Goal: Task Accomplishment & Management: Manage account settings

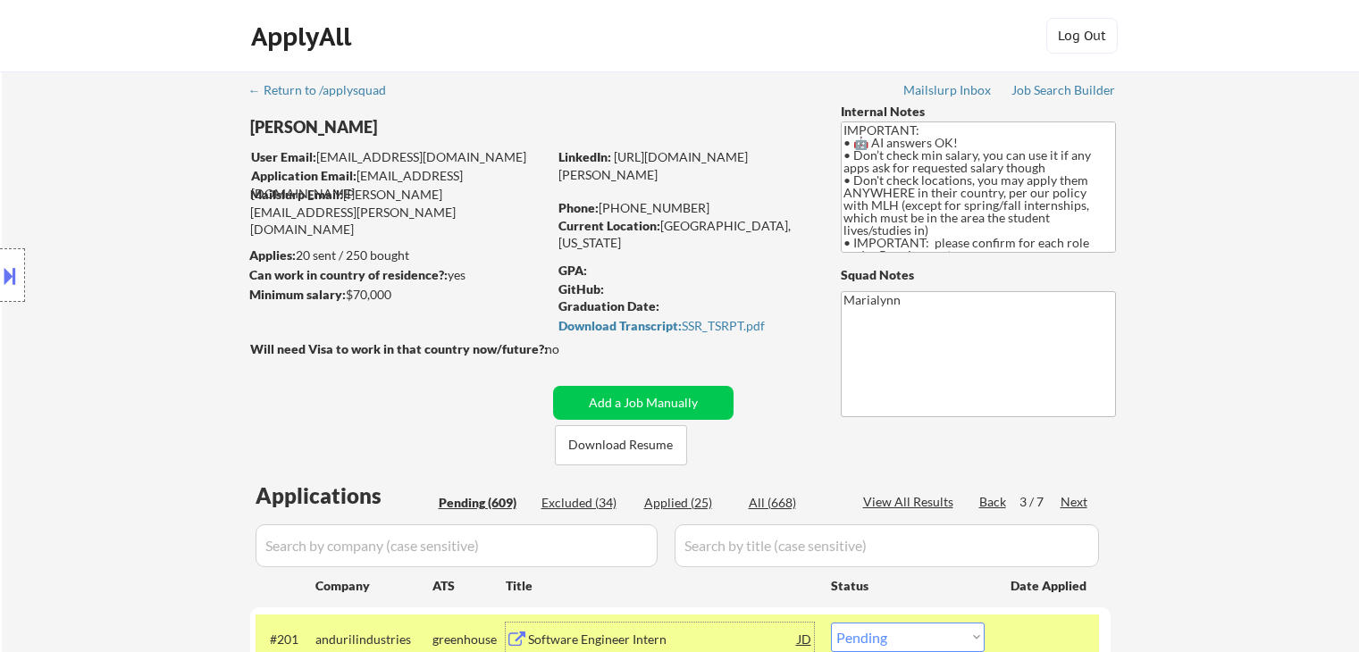
select select ""pending""
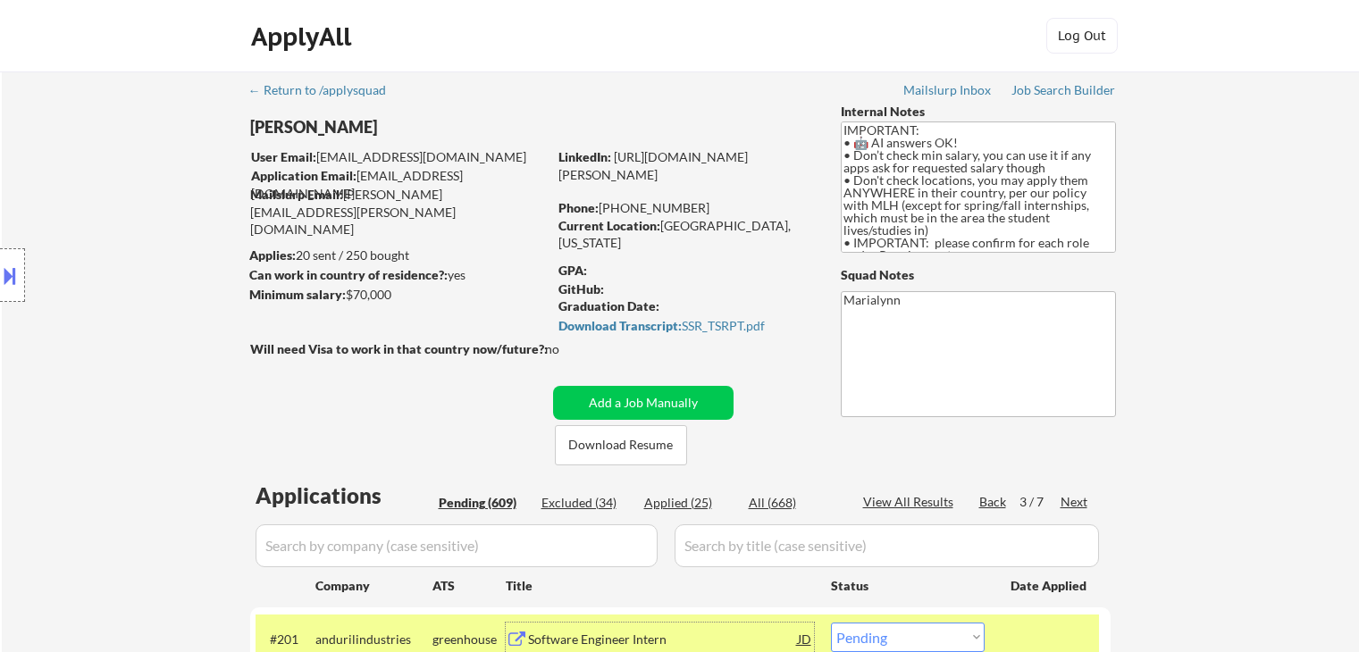
select select ""pending""
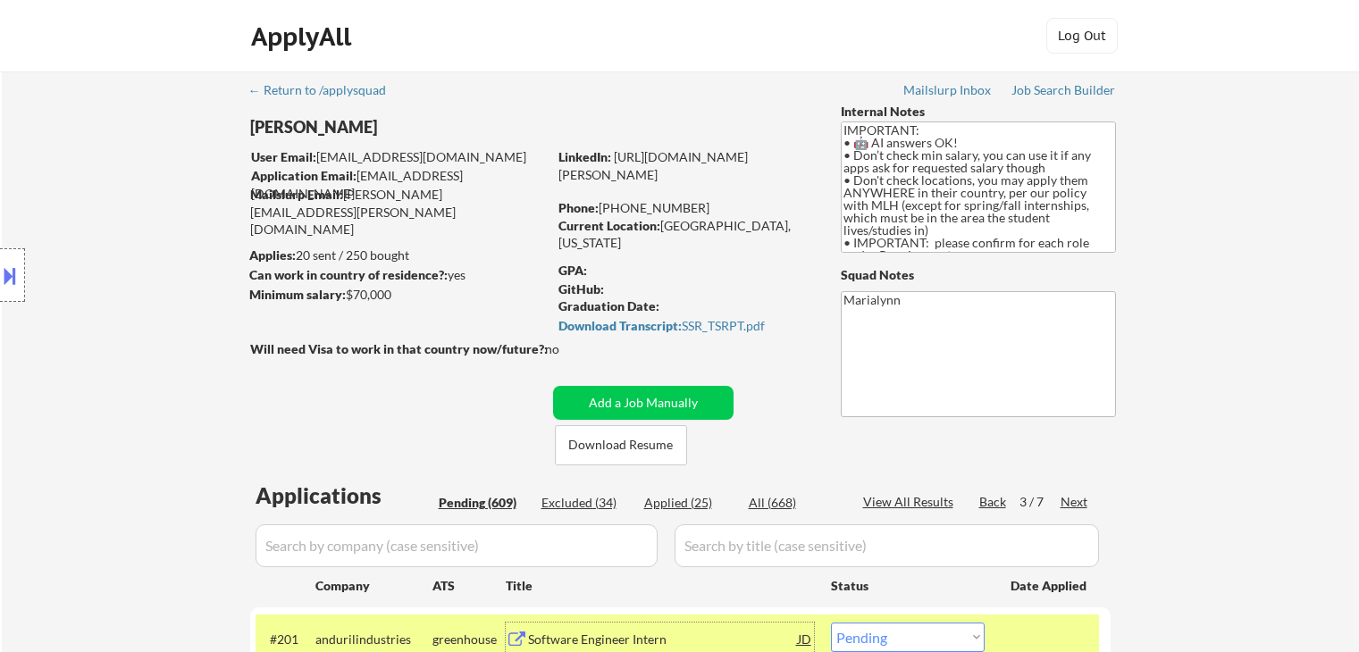
select select ""pending""
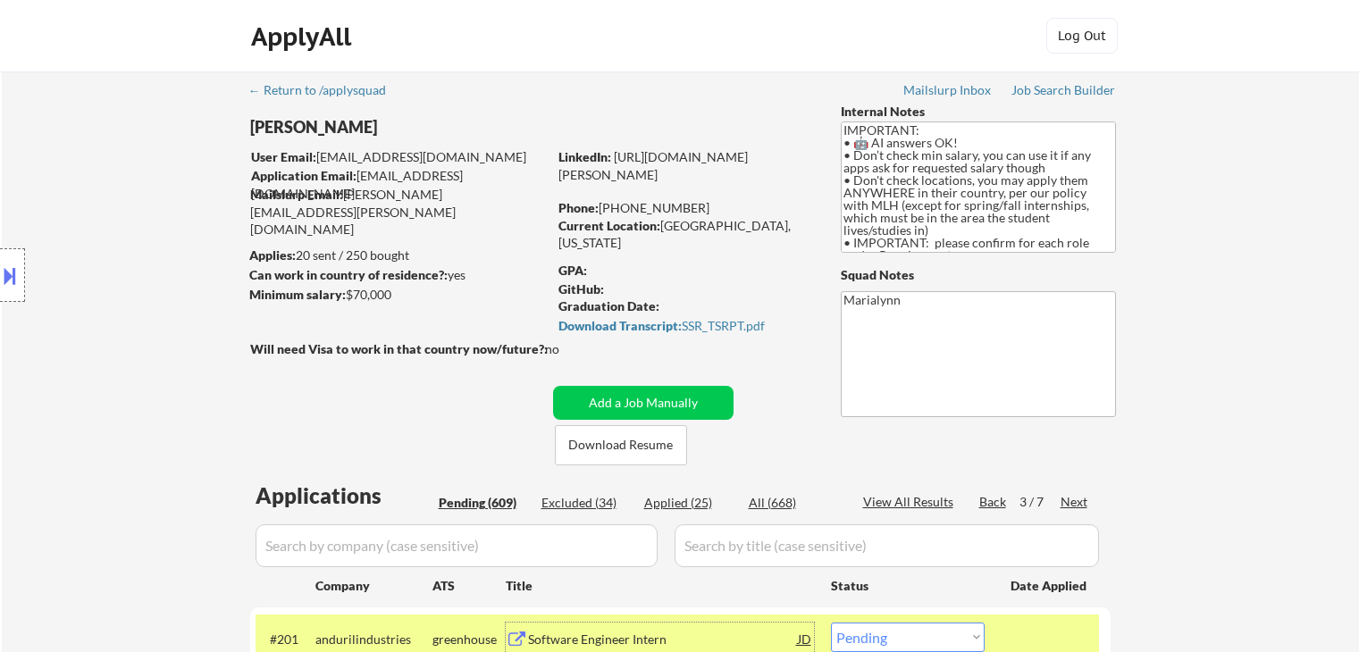
select select ""pending""
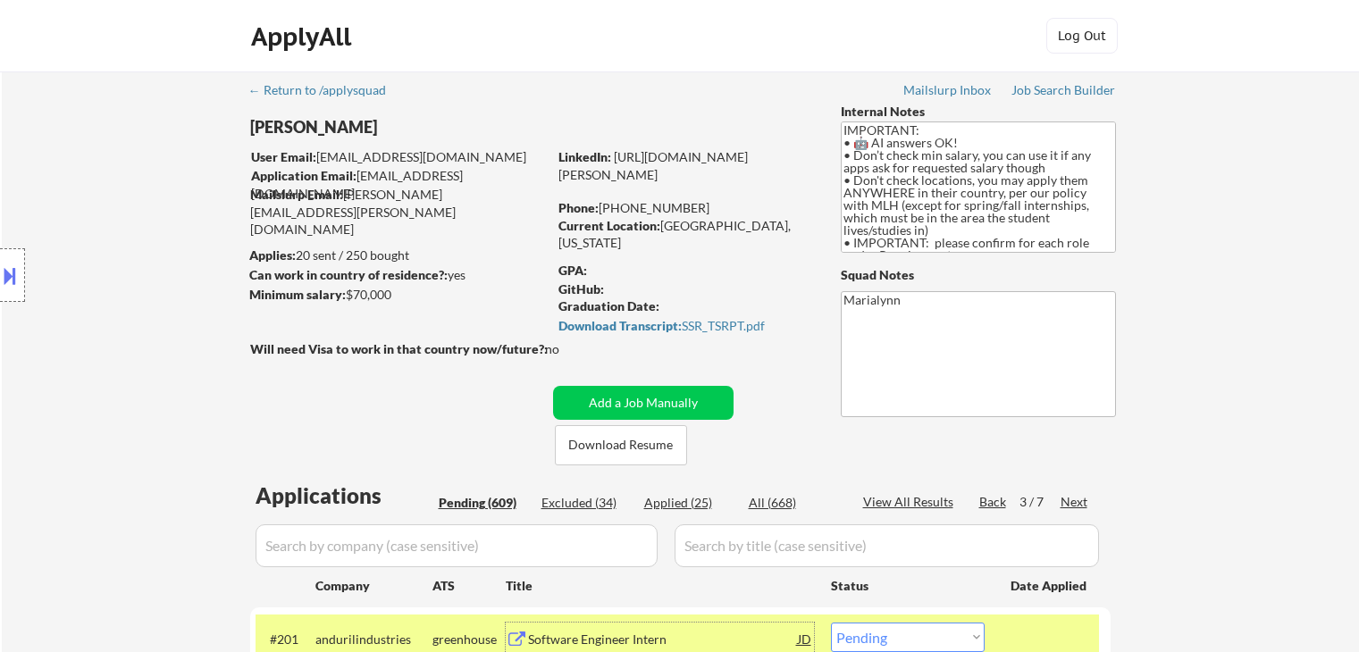
select select ""pending""
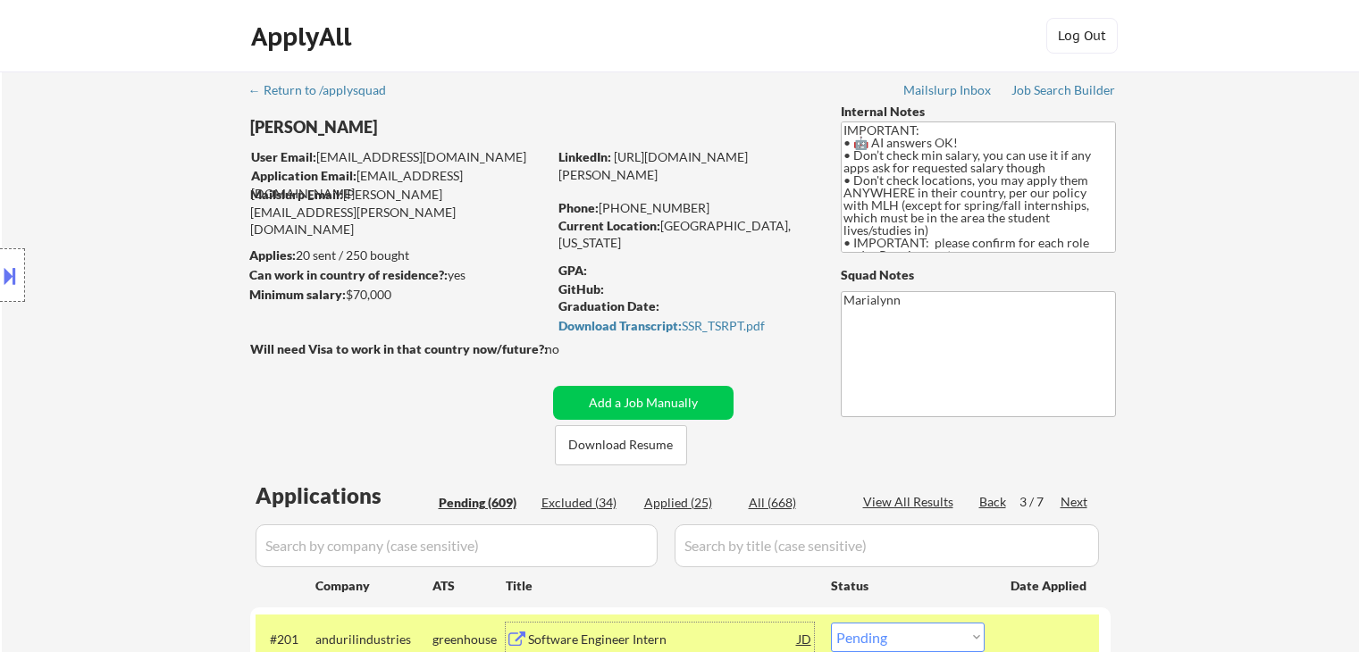
select select ""pending""
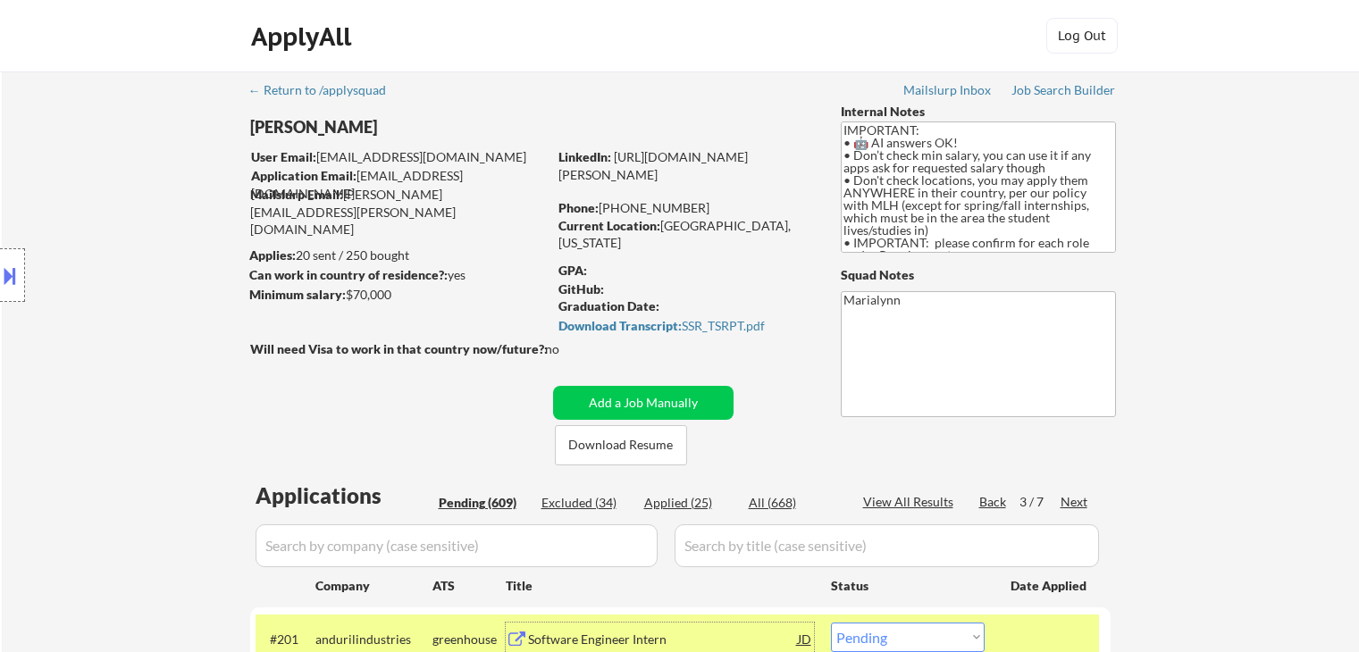
select select ""pending""
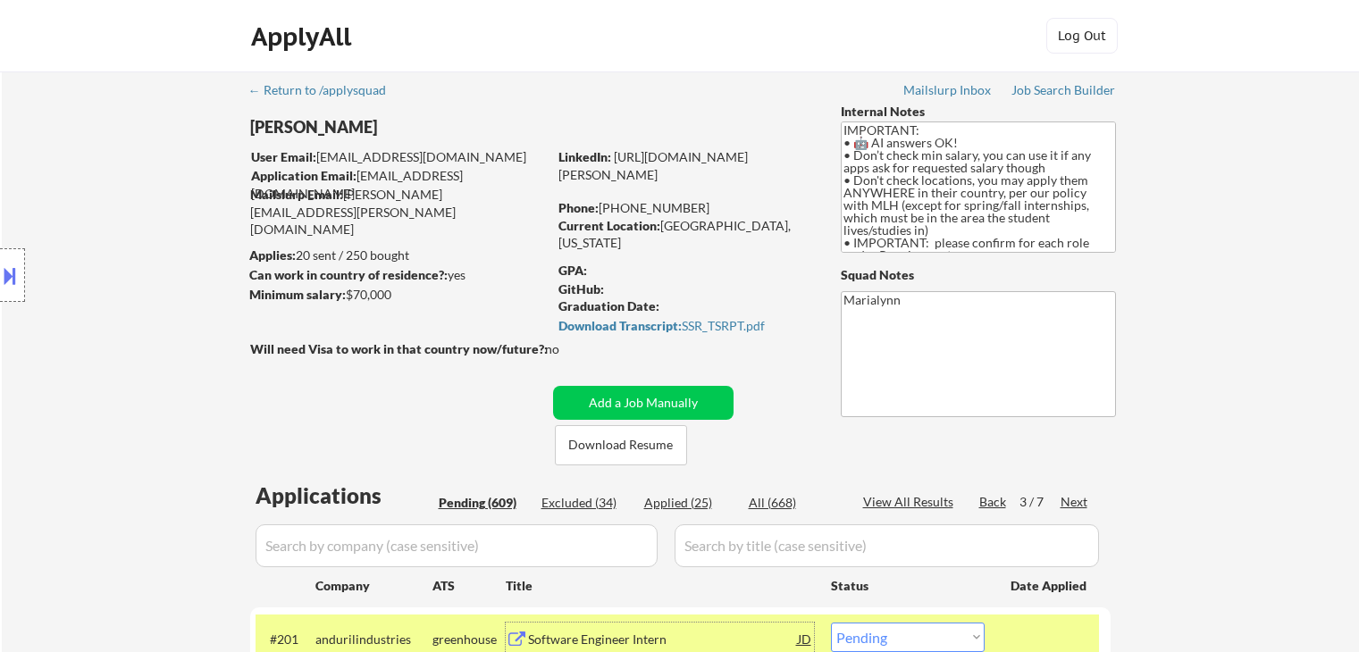
select select ""pending""
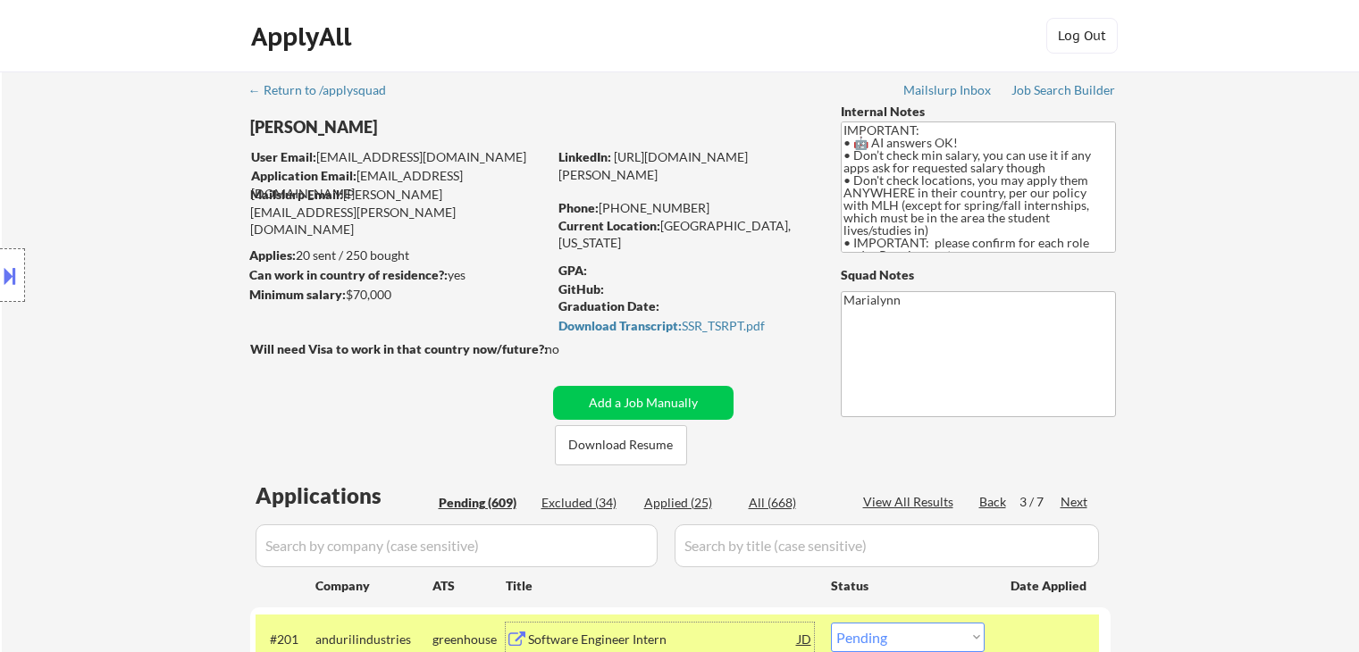
select select ""pending""
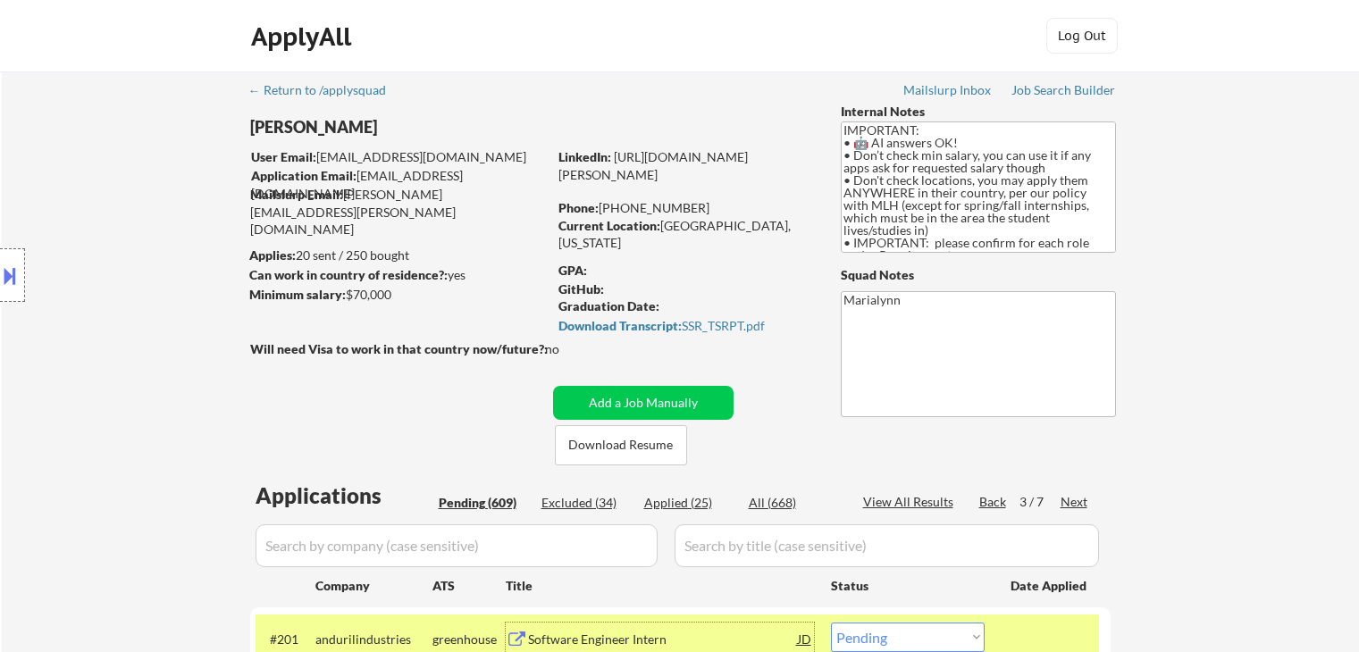
select select ""pending""
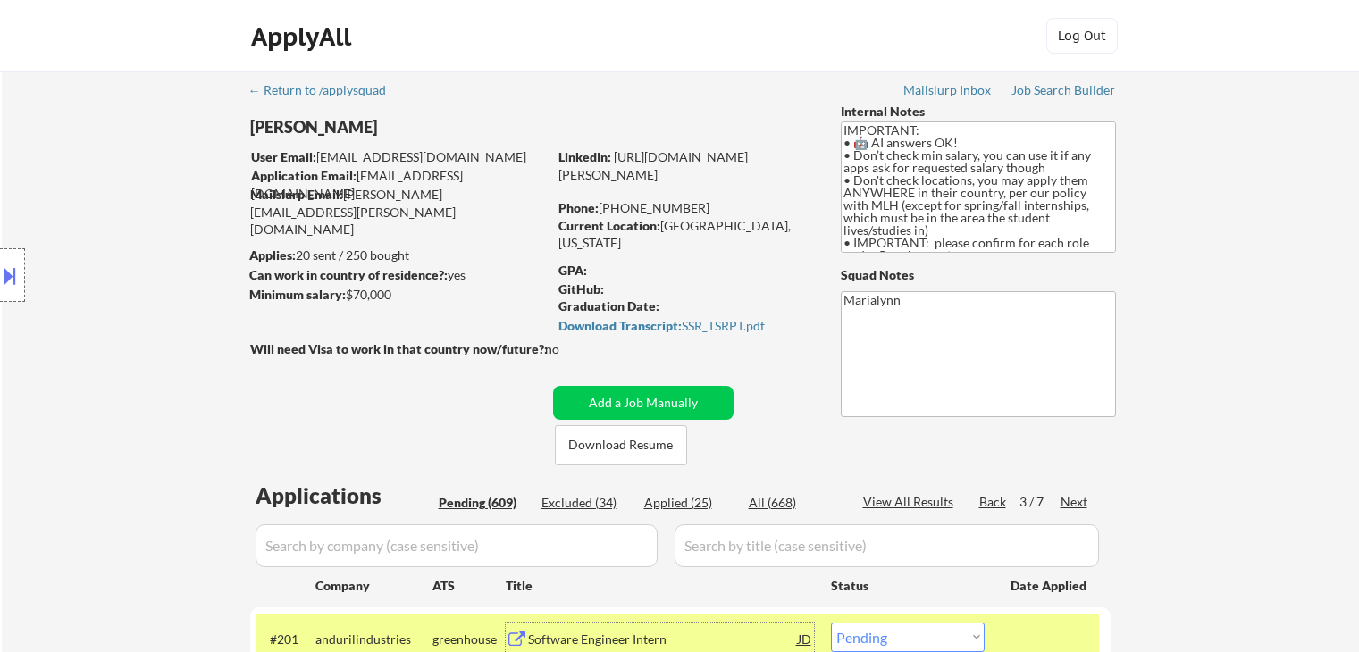
select select ""pending""
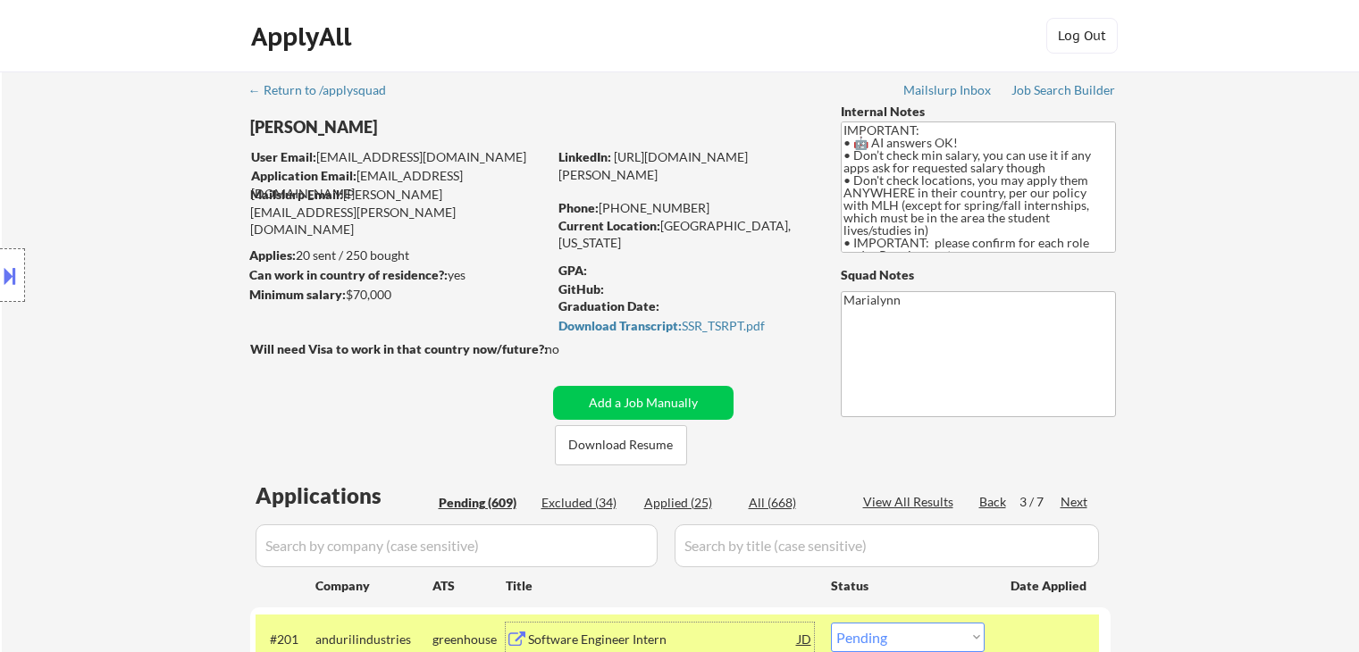
select select ""pending""
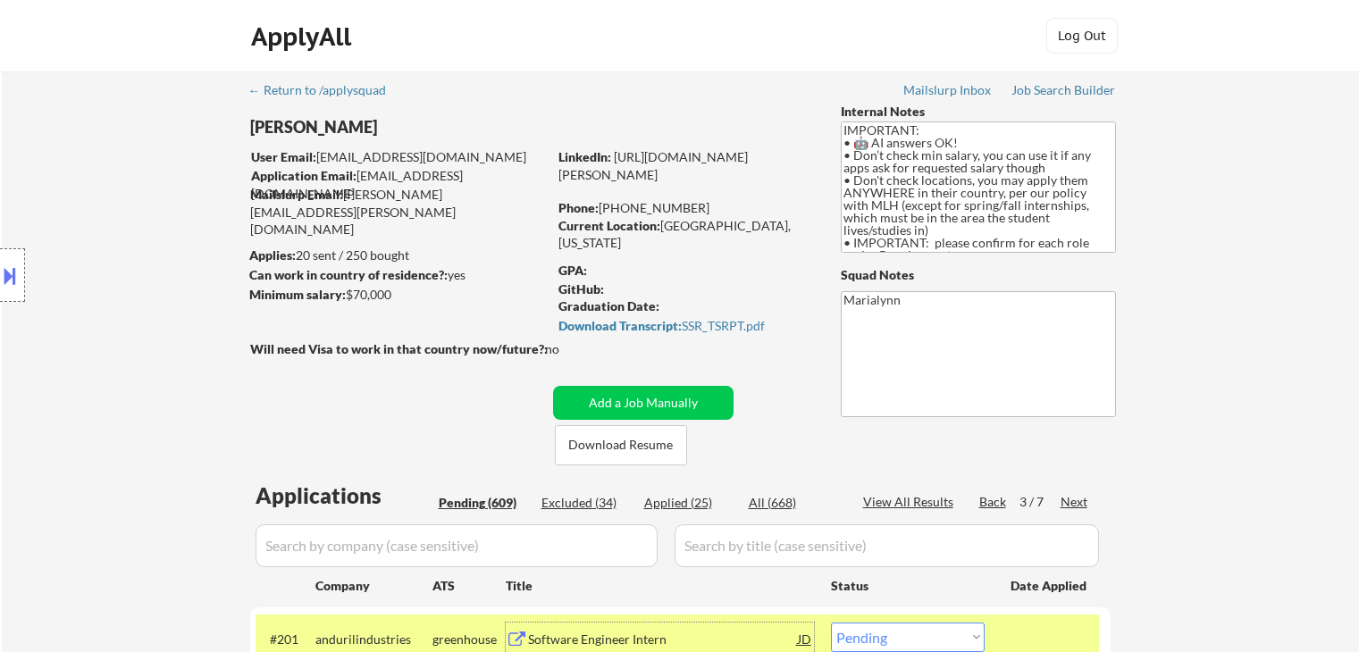
select select ""pending""
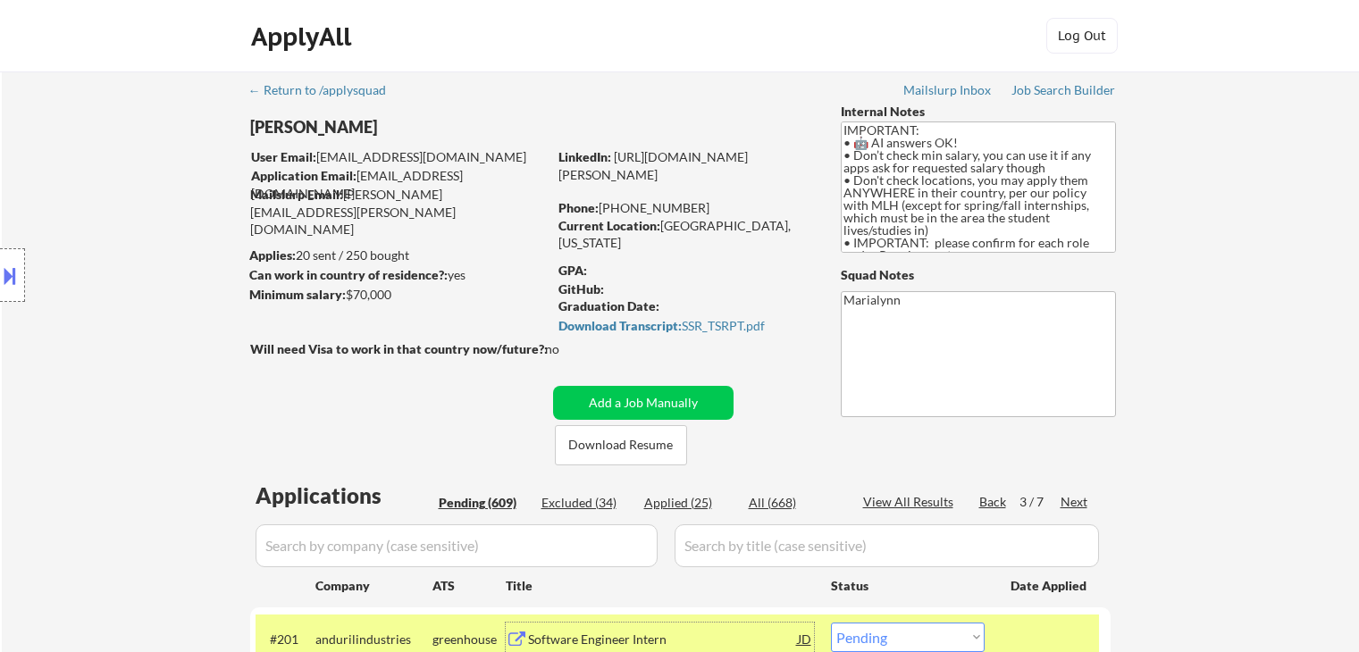
select select ""pending""
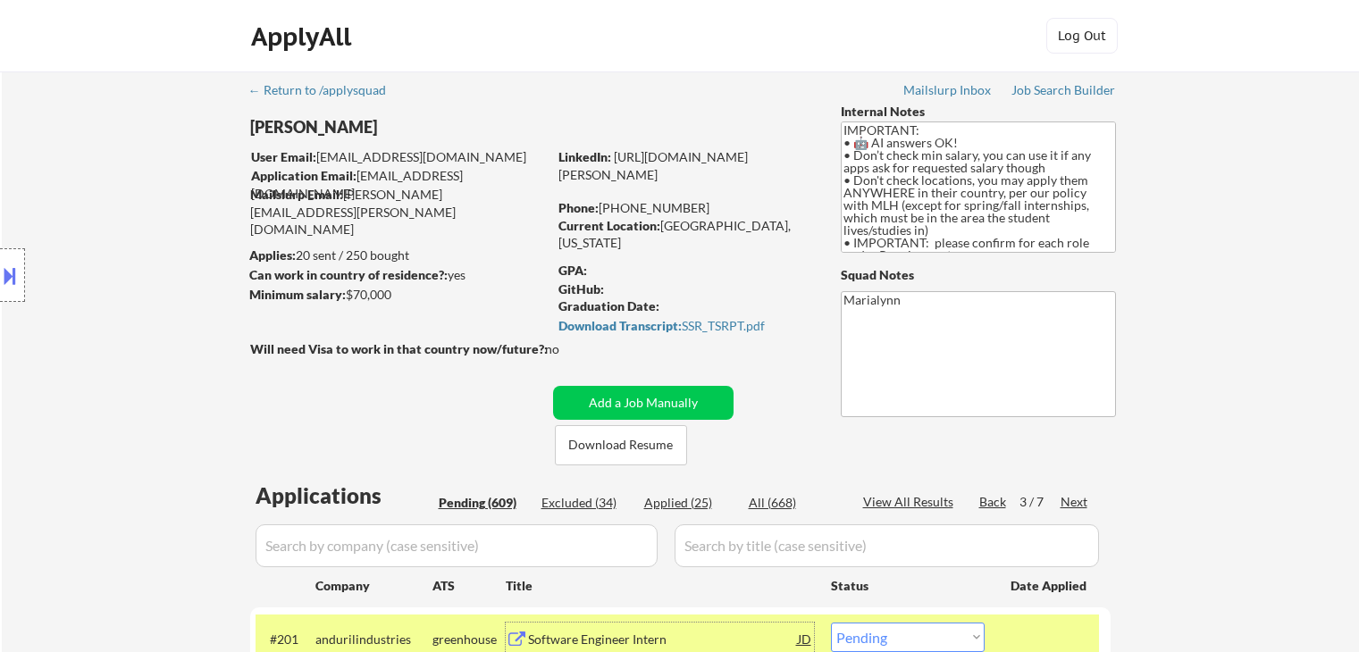
select select ""pending""
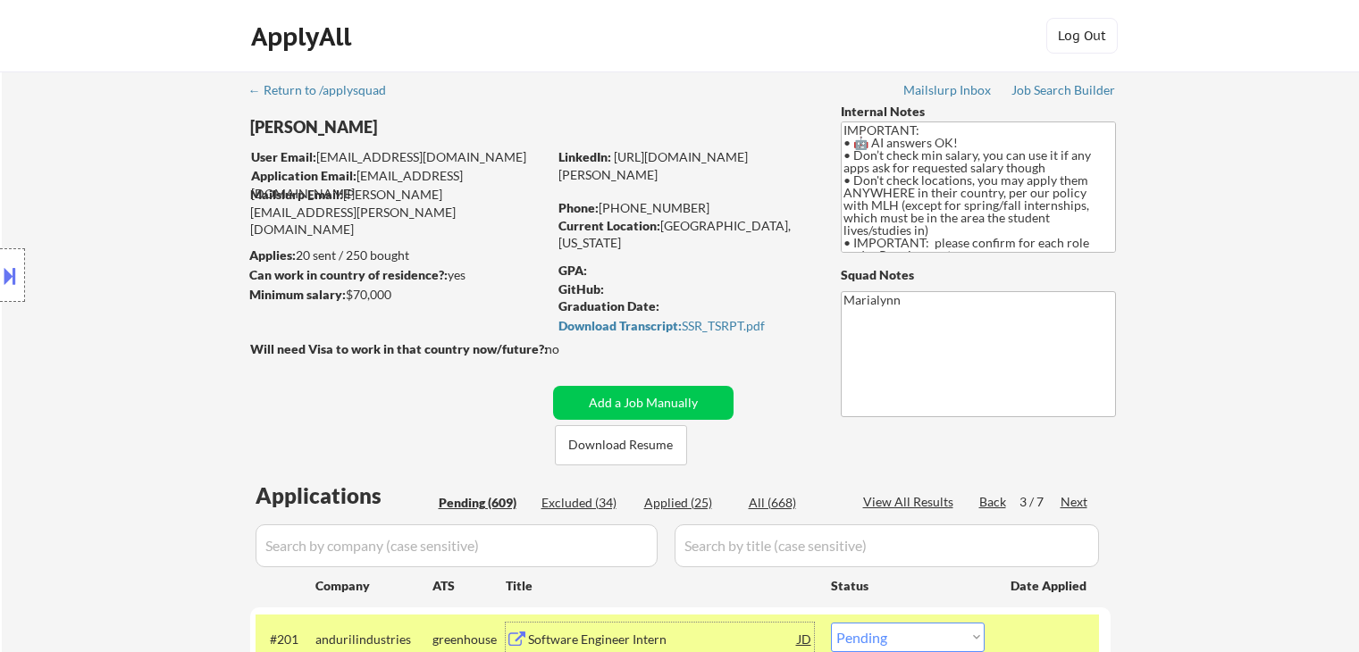
select select ""pending""
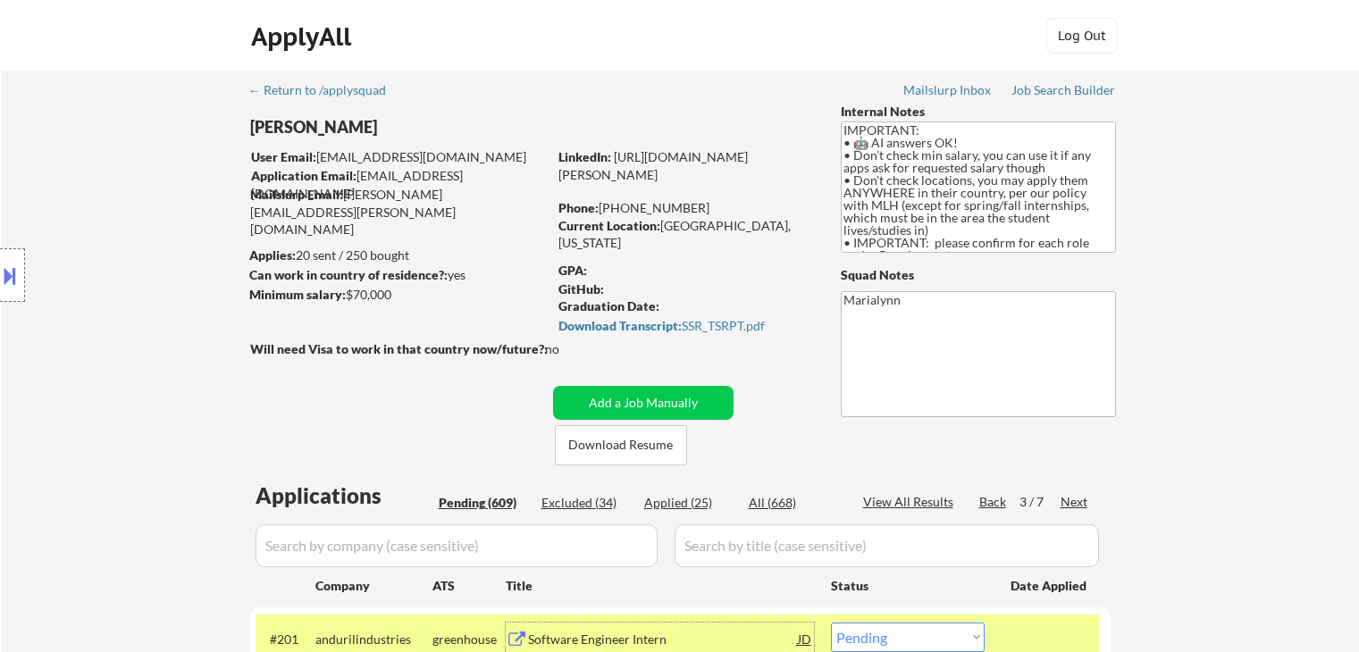
select select ""pending""
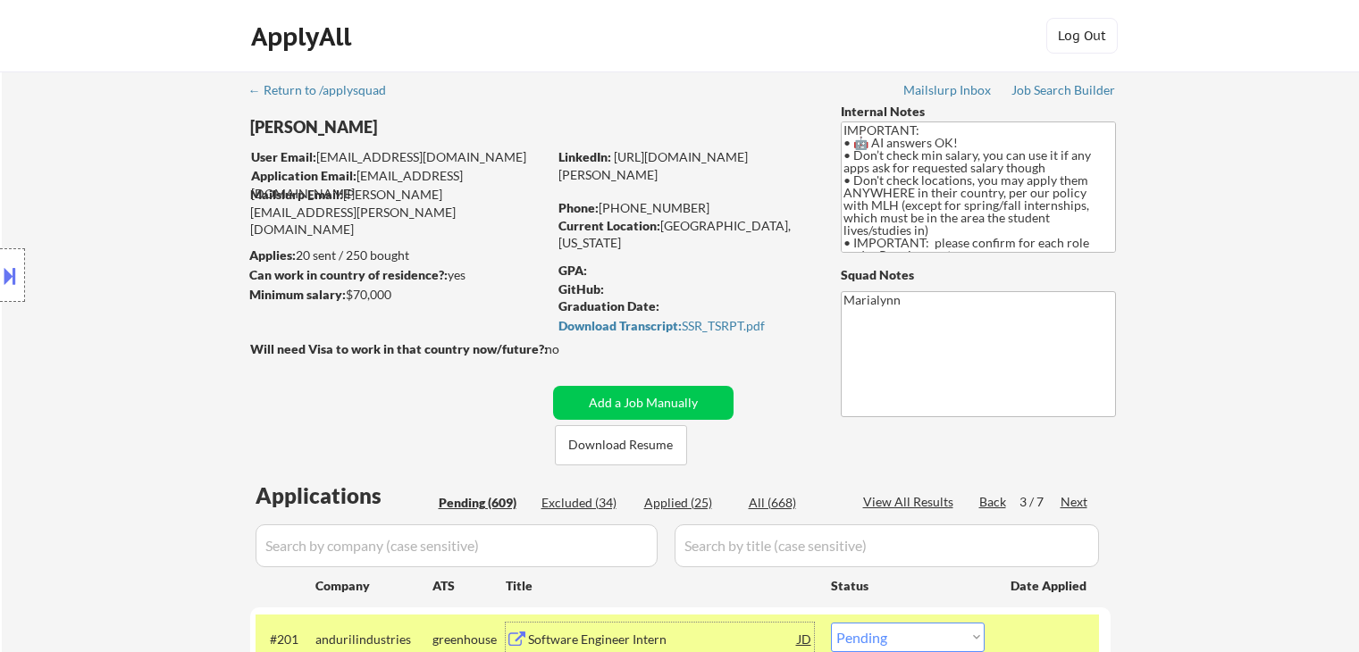
select select ""pending""
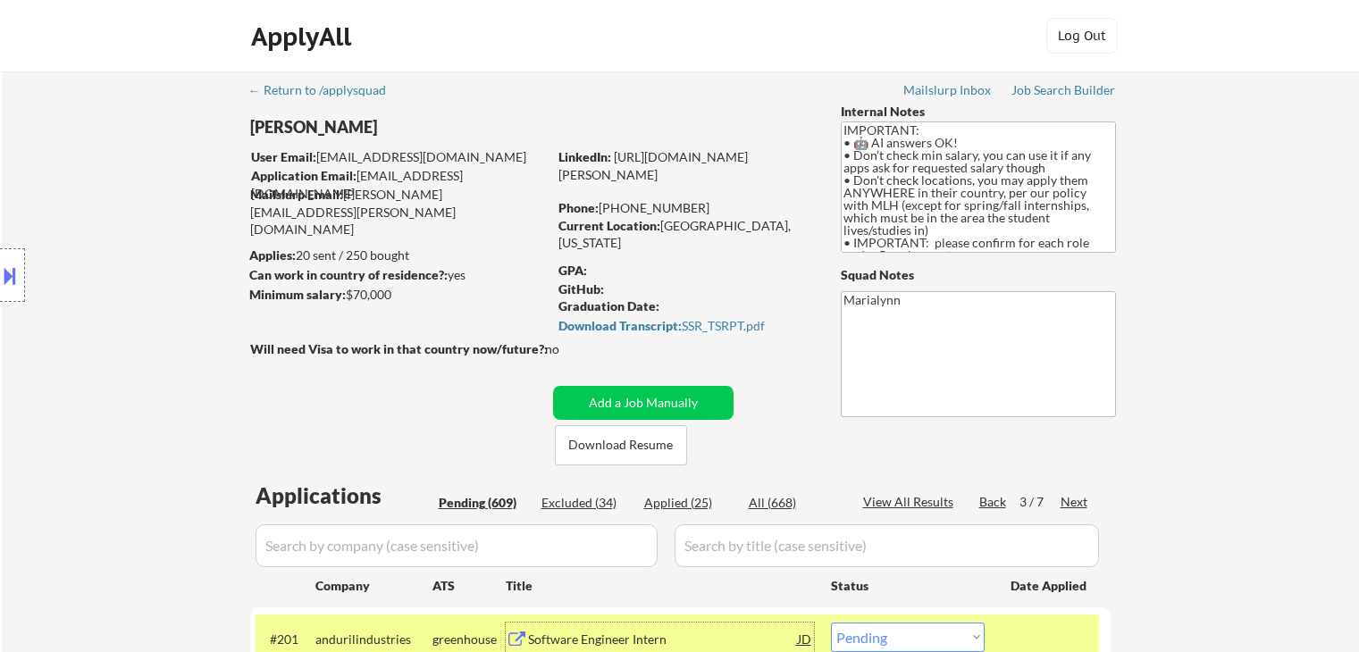
select select ""pending""
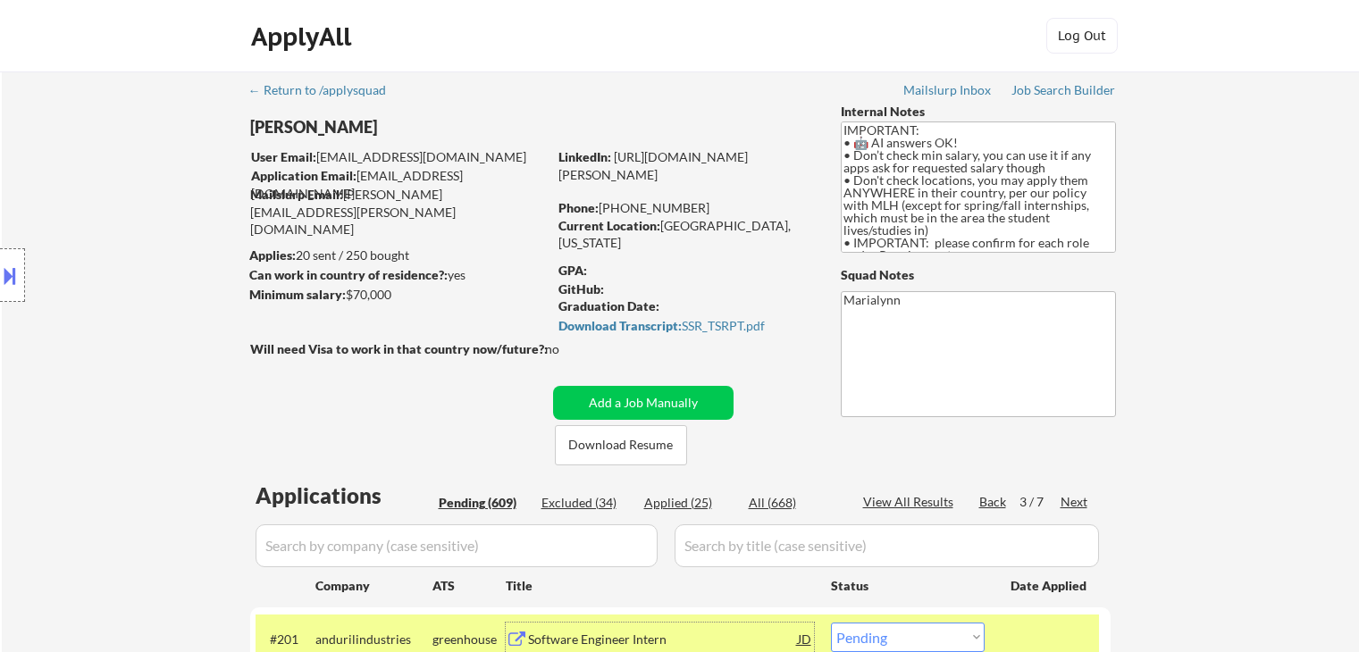
select select ""pending""
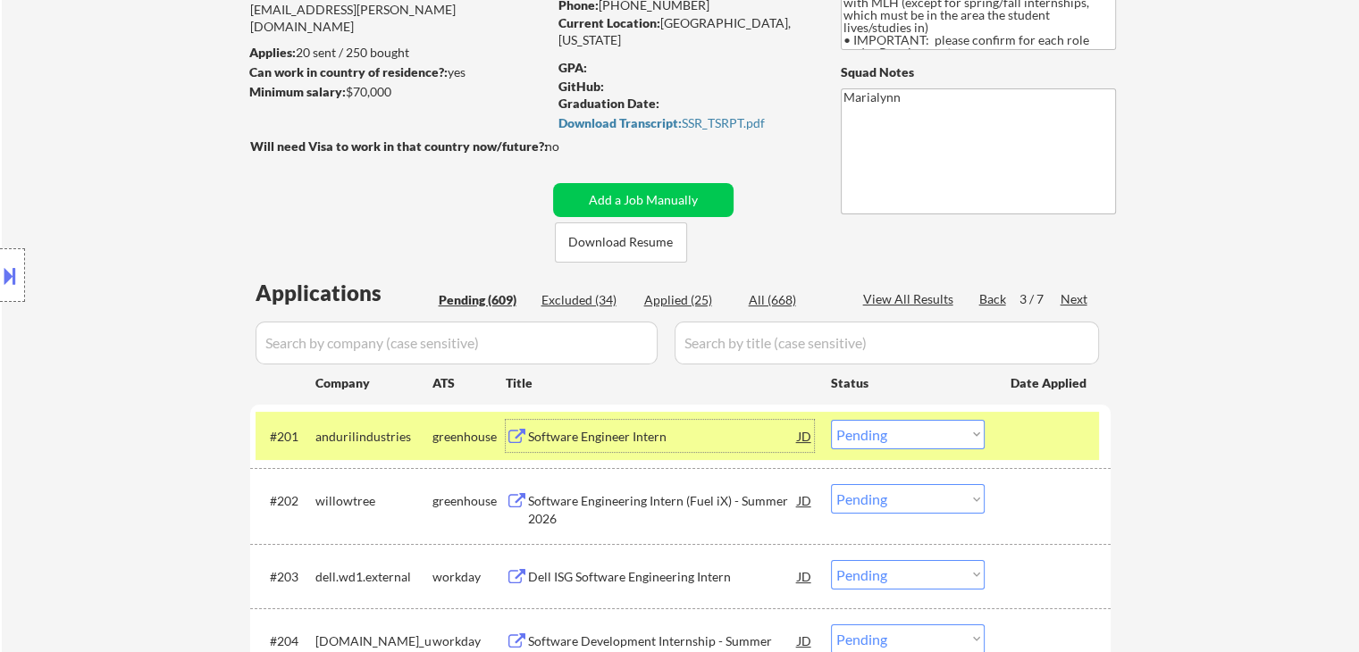
scroll to position [268, 0]
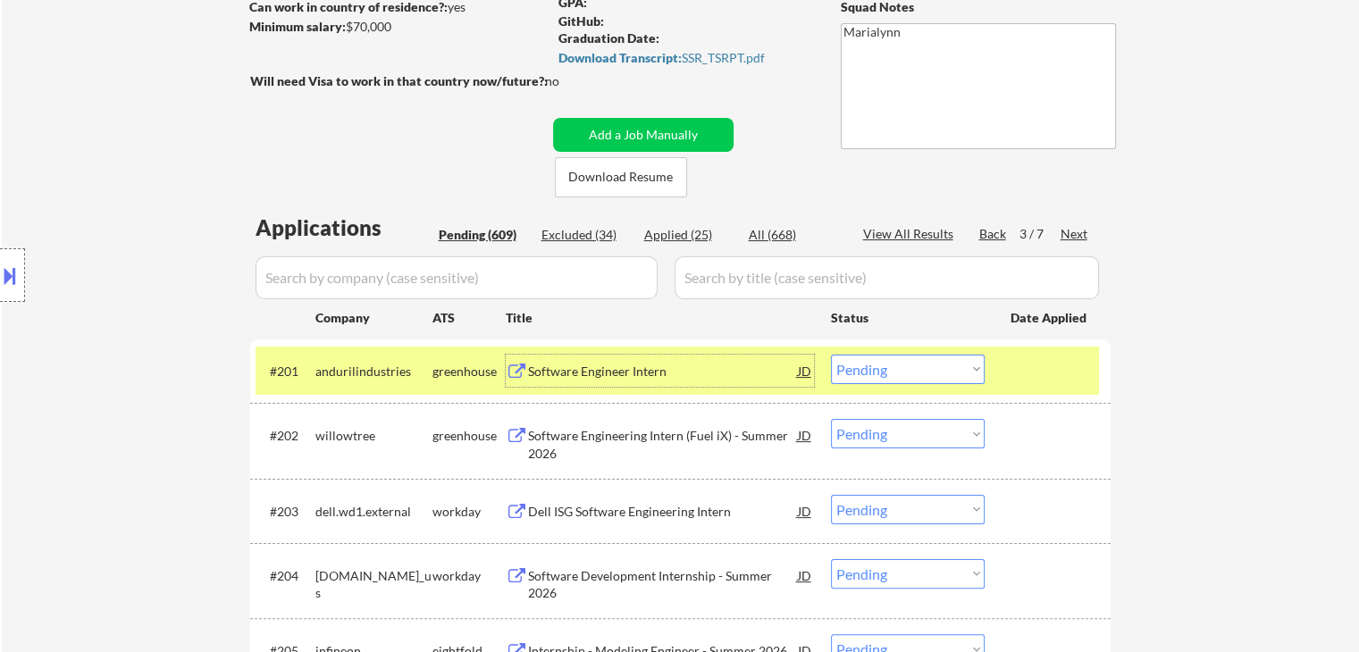
click at [911, 370] on select "Choose an option... Pending Applied Excluded (Questions) Excluded (Expired) Exc…" at bounding box center [908, 369] width 154 height 29
click at [831, 355] on select "Choose an option... Pending Applied Excluded (Questions) Excluded (Expired) Exc…" at bounding box center [908, 369] width 154 height 29
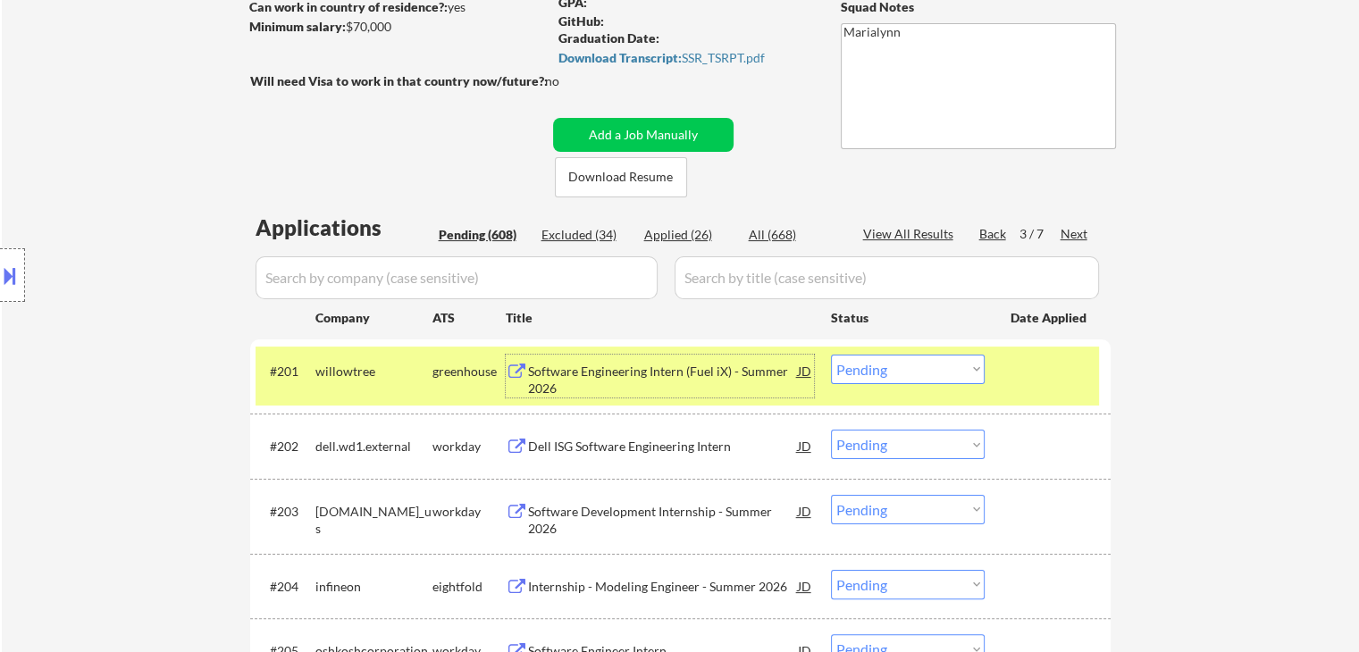
click at [653, 365] on div "Software Engineering Intern (Fuel iX) - Summer 2026" at bounding box center [663, 380] width 270 height 35
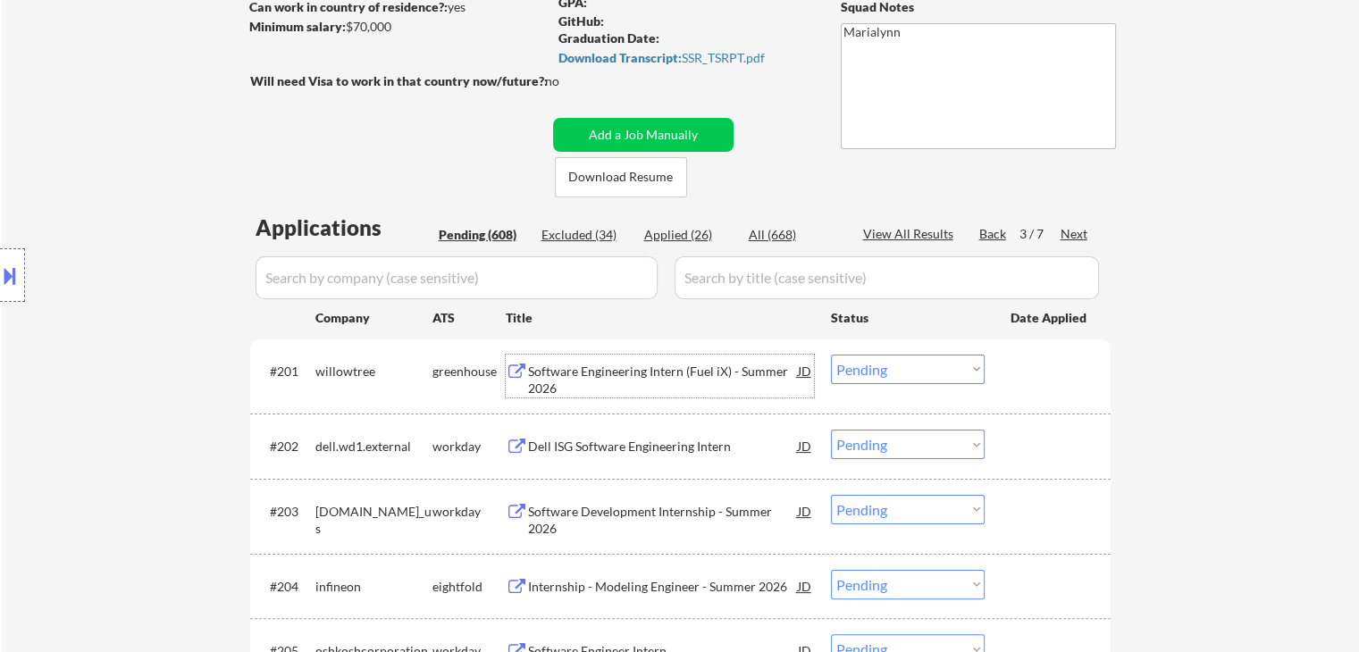
click at [874, 368] on select "Choose an option... Pending Applied Excluded (Questions) Excluded (Expired) Exc…" at bounding box center [908, 369] width 154 height 29
click at [831, 355] on select "Choose an option... Pending Applied Excluded (Questions) Excluded (Expired) Exc…" at bounding box center [908, 369] width 154 height 29
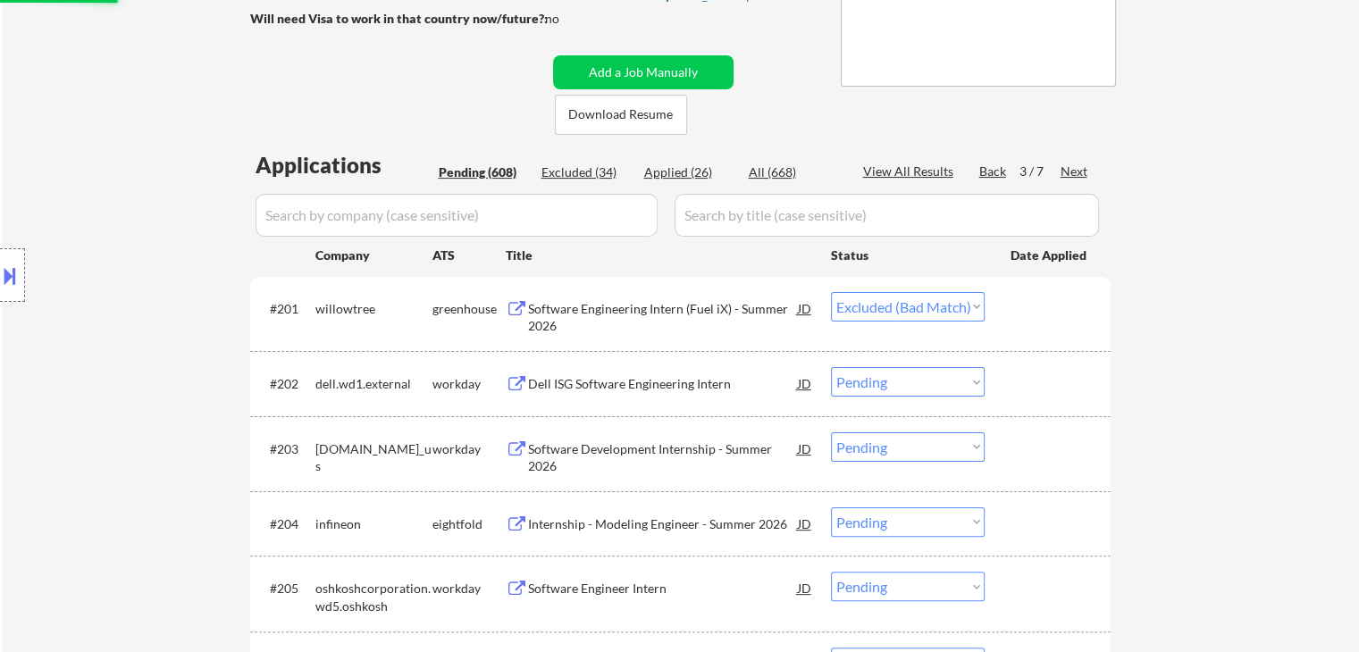
scroll to position [357, 0]
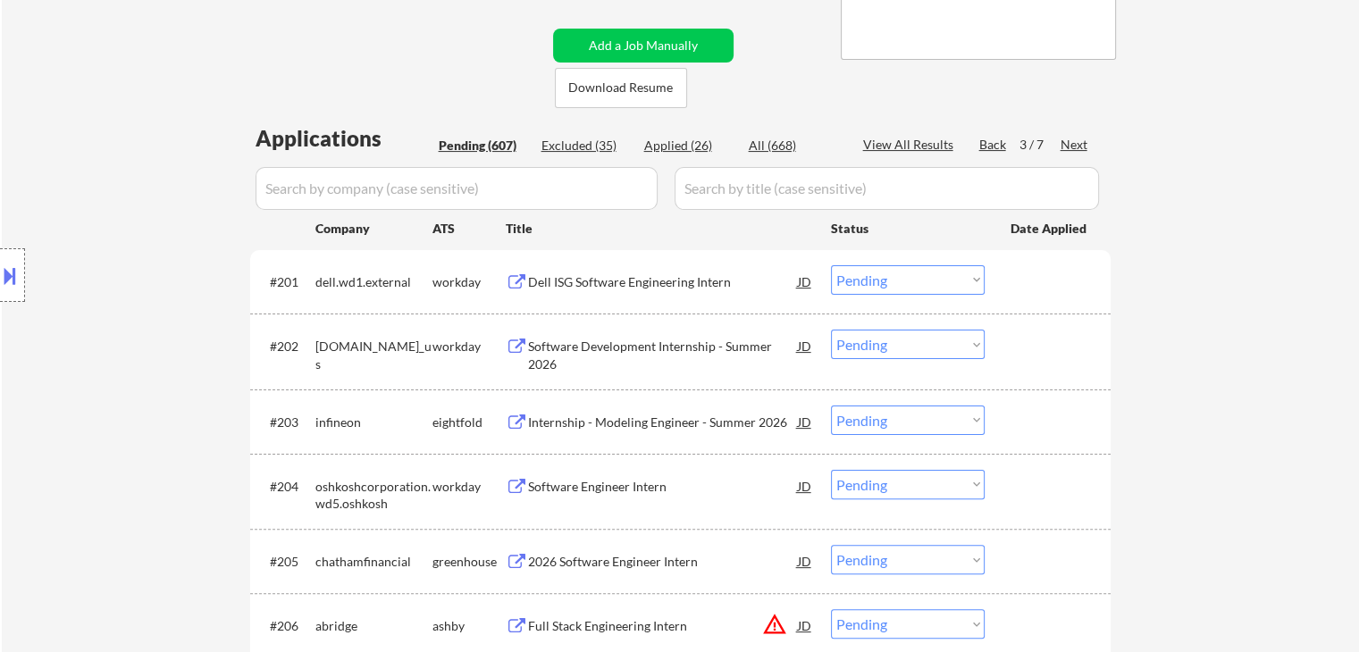
click at [619, 282] on div "Dell ISG Software Engineering Intern" at bounding box center [663, 282] width 270 height 18
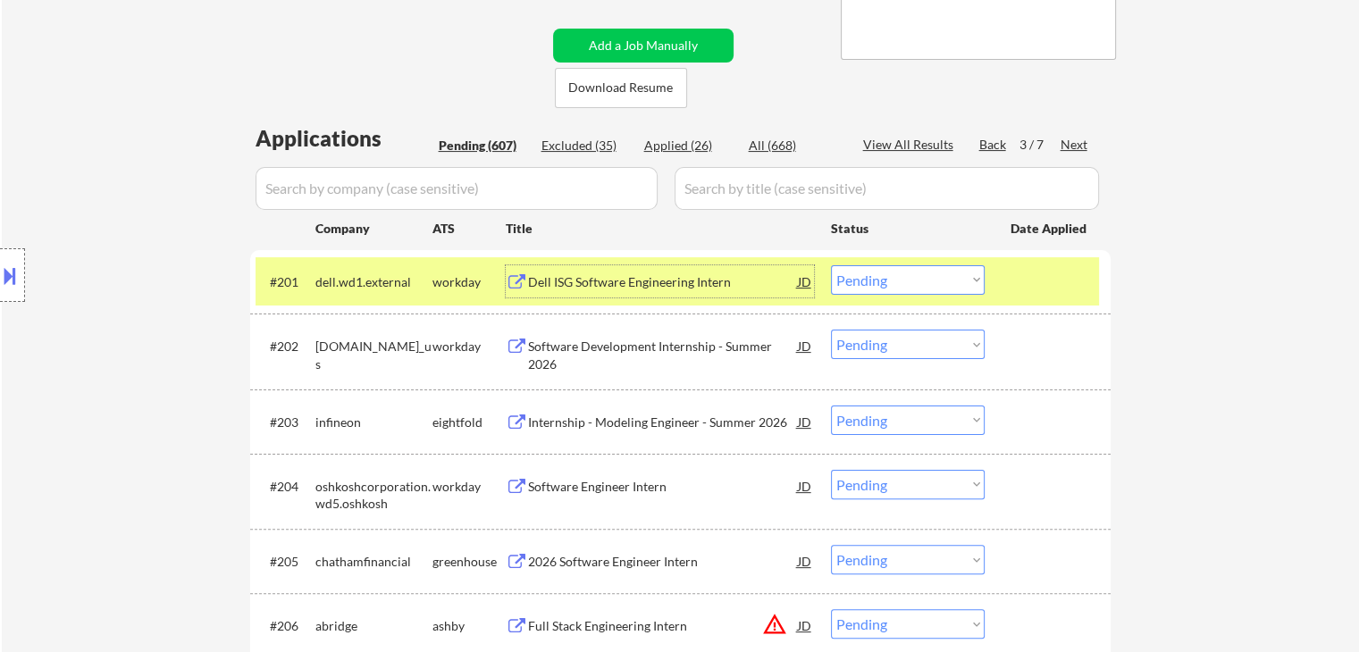
click at [914, 279] on select "Choose an option... Pending Applied Excluded (Questions) Excluded (Expired) Exc…" at bounding box center [908, 279] width 154 height 29
click at [831, 265] on select "Choose an option... Pending Applied Excluded (Questions) Excluded (Expired) Exc…" at bounding box center [908, 279] width 154 height 29
select select ""pending""
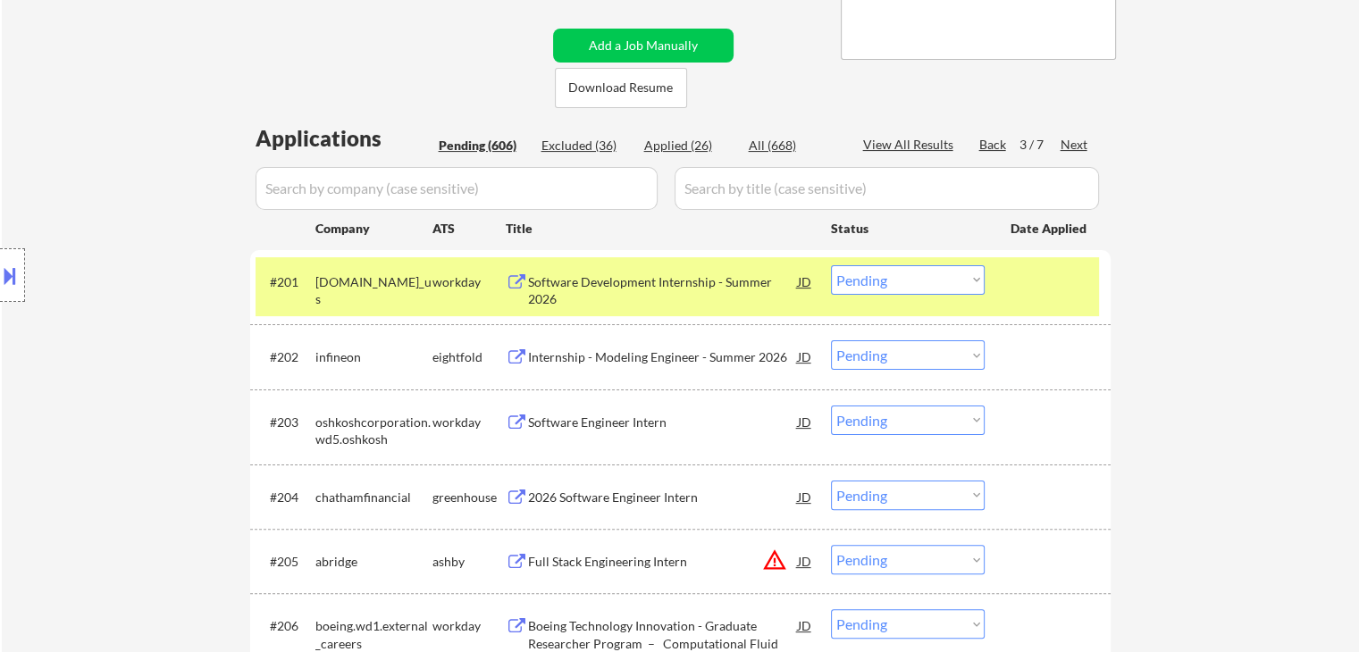
scroll to position [447, 0]
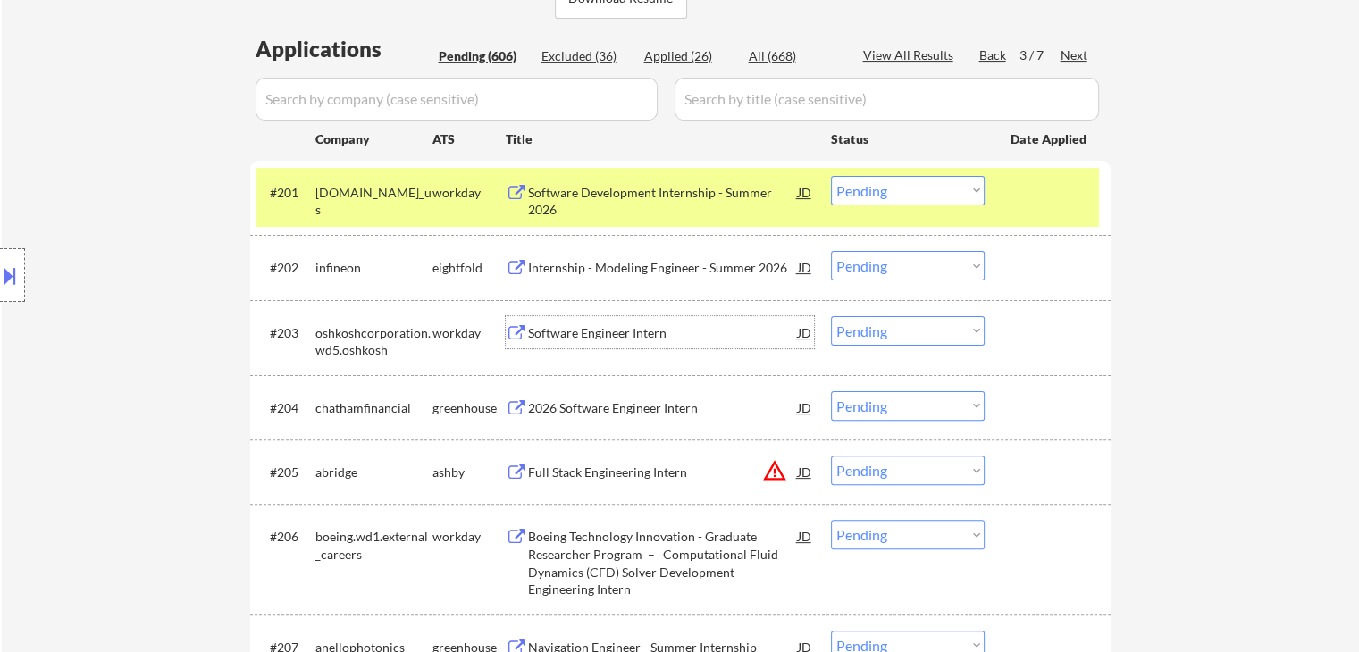
click at [572, 333] on div "Software Engineer Intern" at bounding box center [663, 333] width 270 height 18
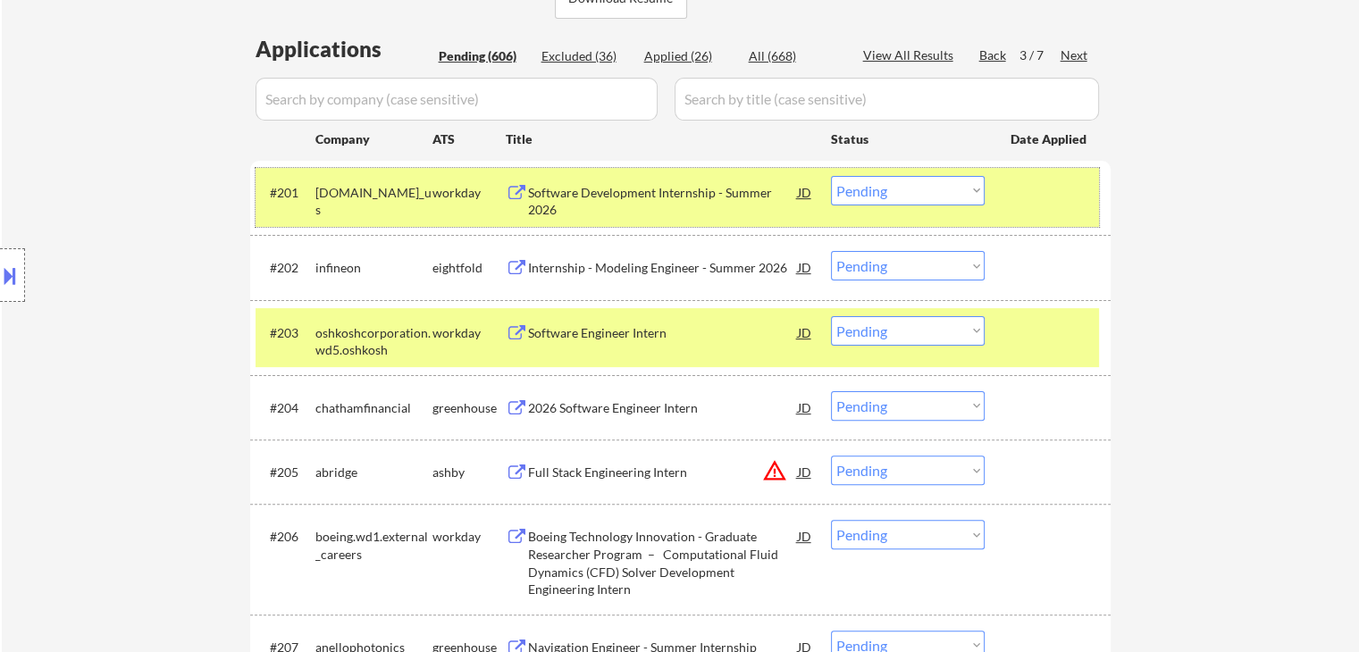
click at [452, 195] on div "workday" at bounding box center [468, 193] width 73 height 18
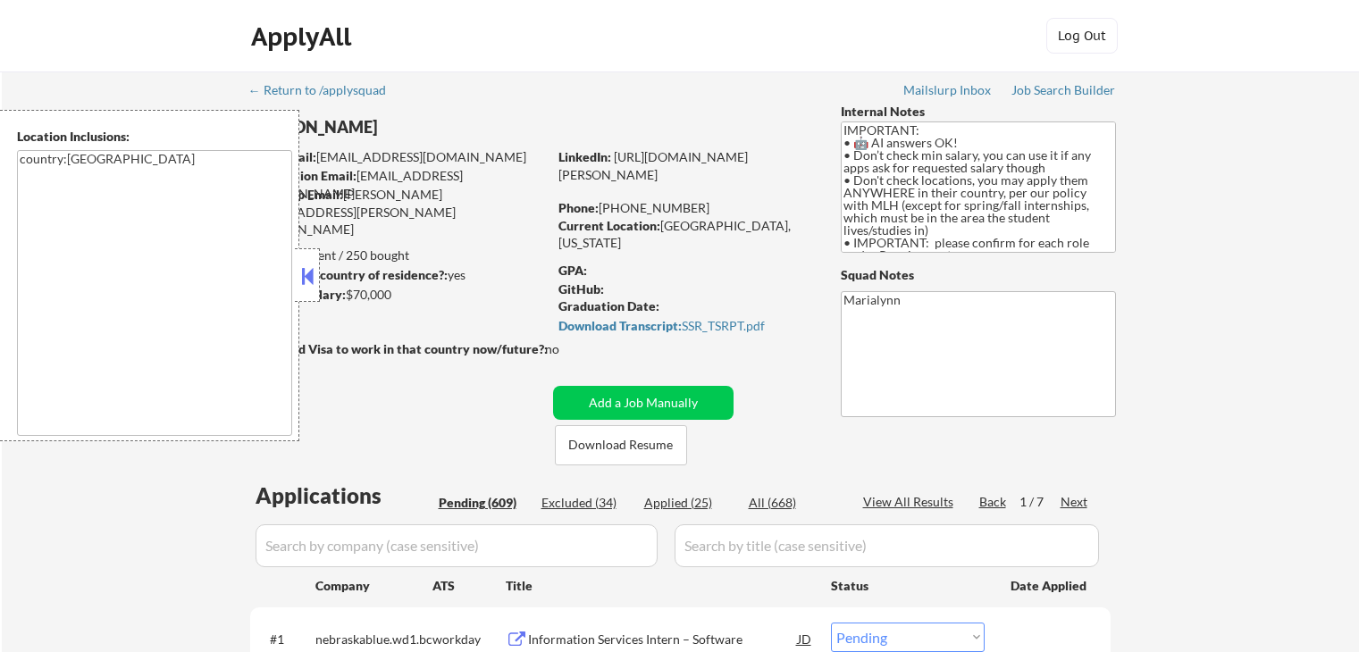
select select ""pending""
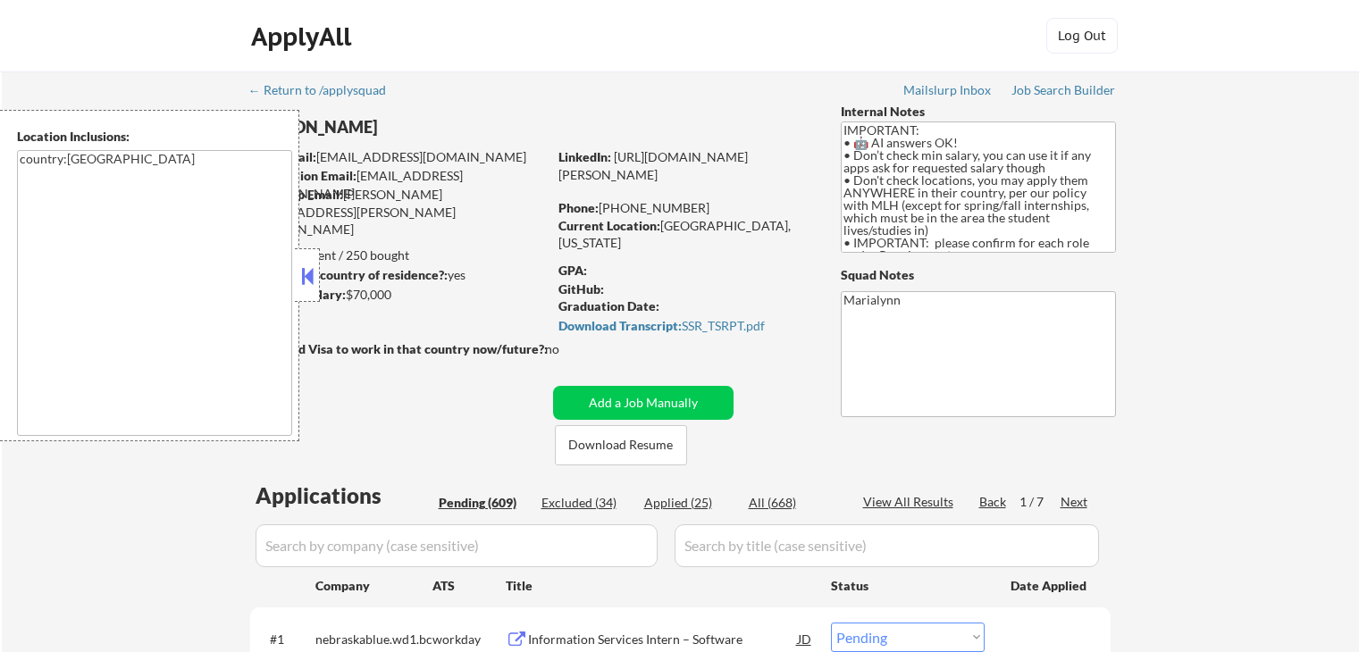
select select ""pending""
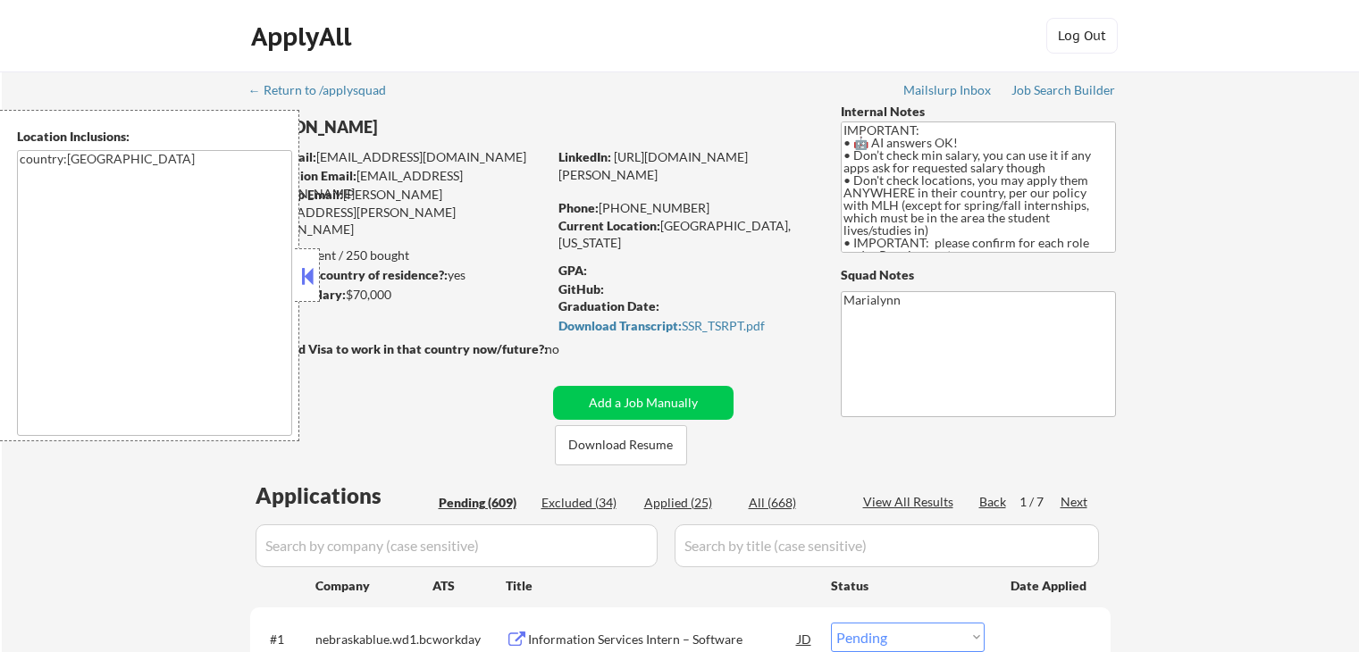
select select ""pending""
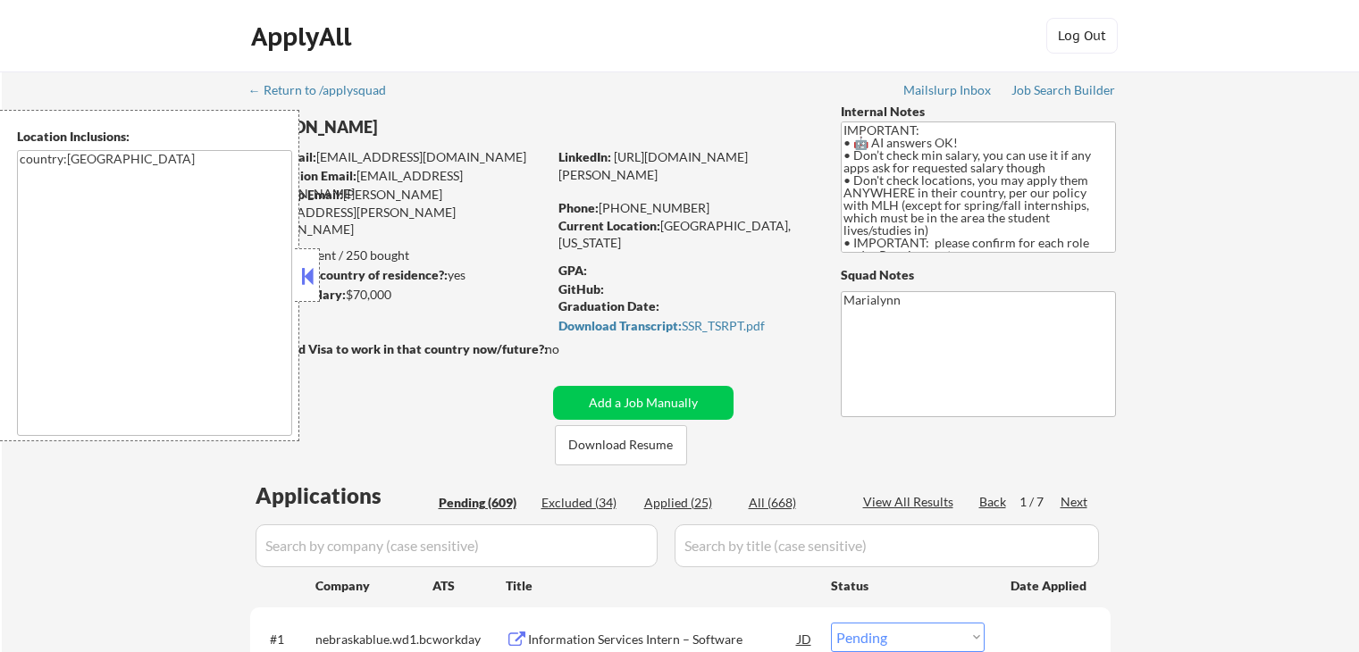
select select ""pending""
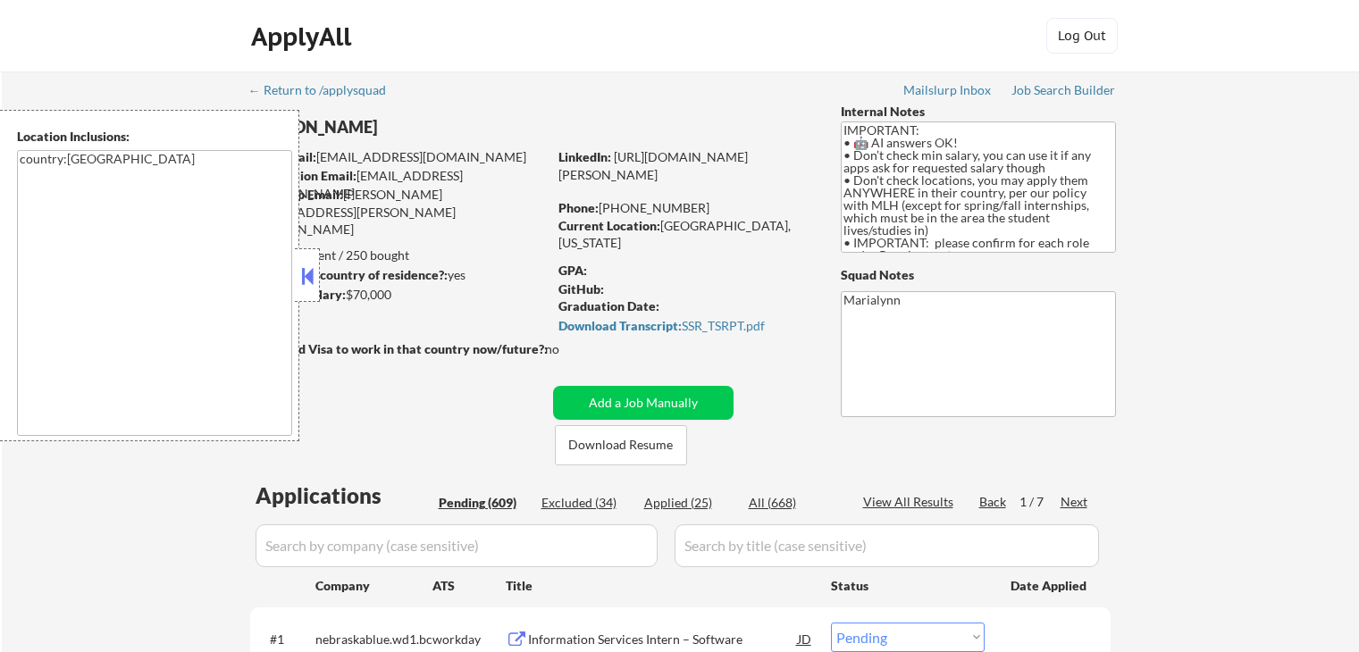
select select ""pending""
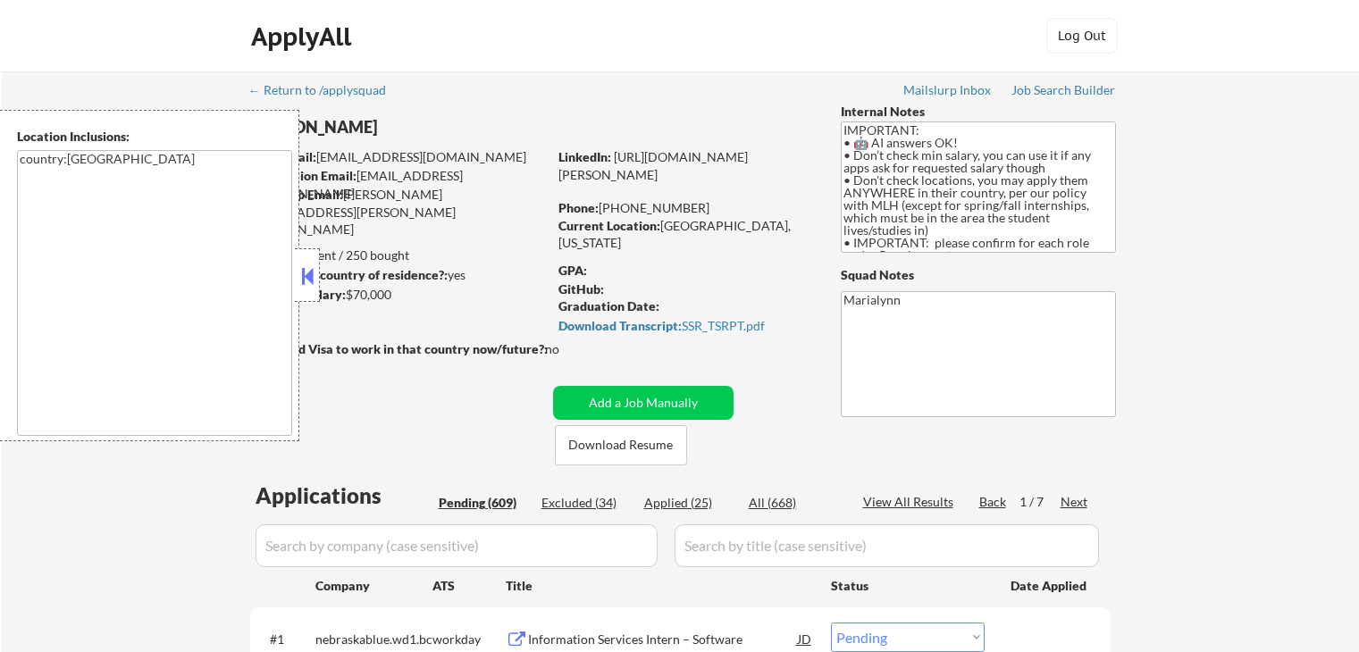
select select ""pending""
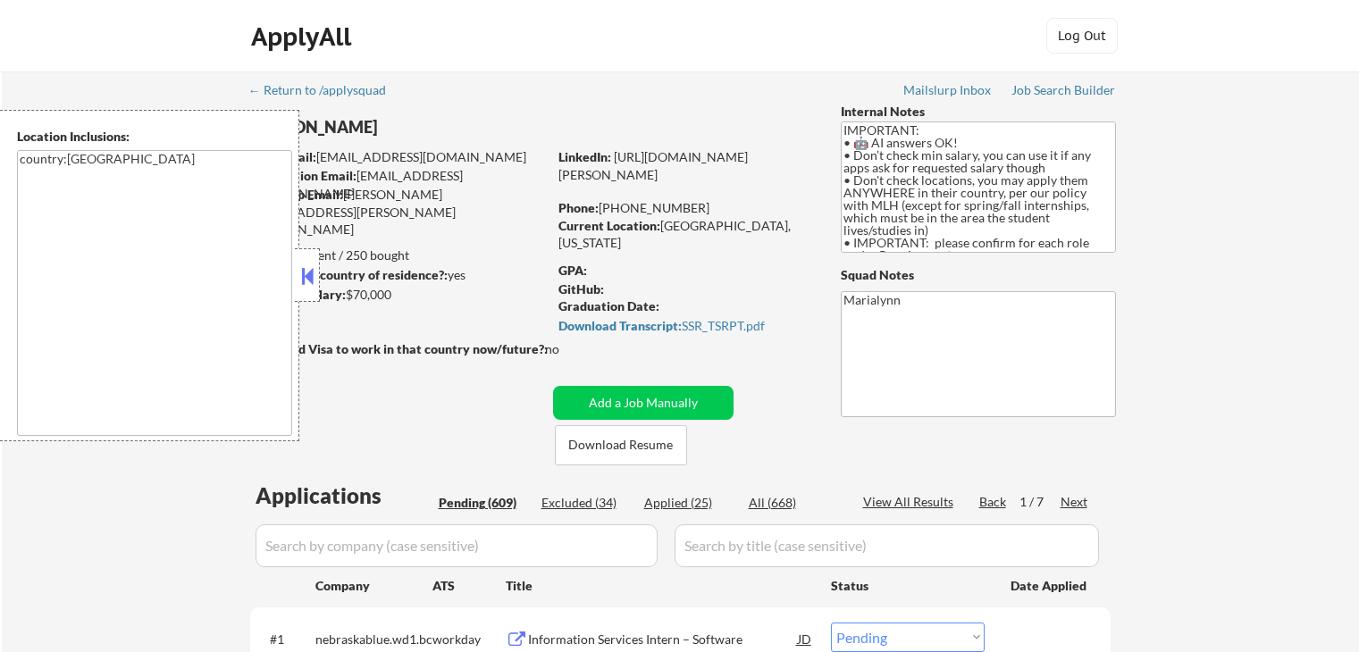
select select ""pending""
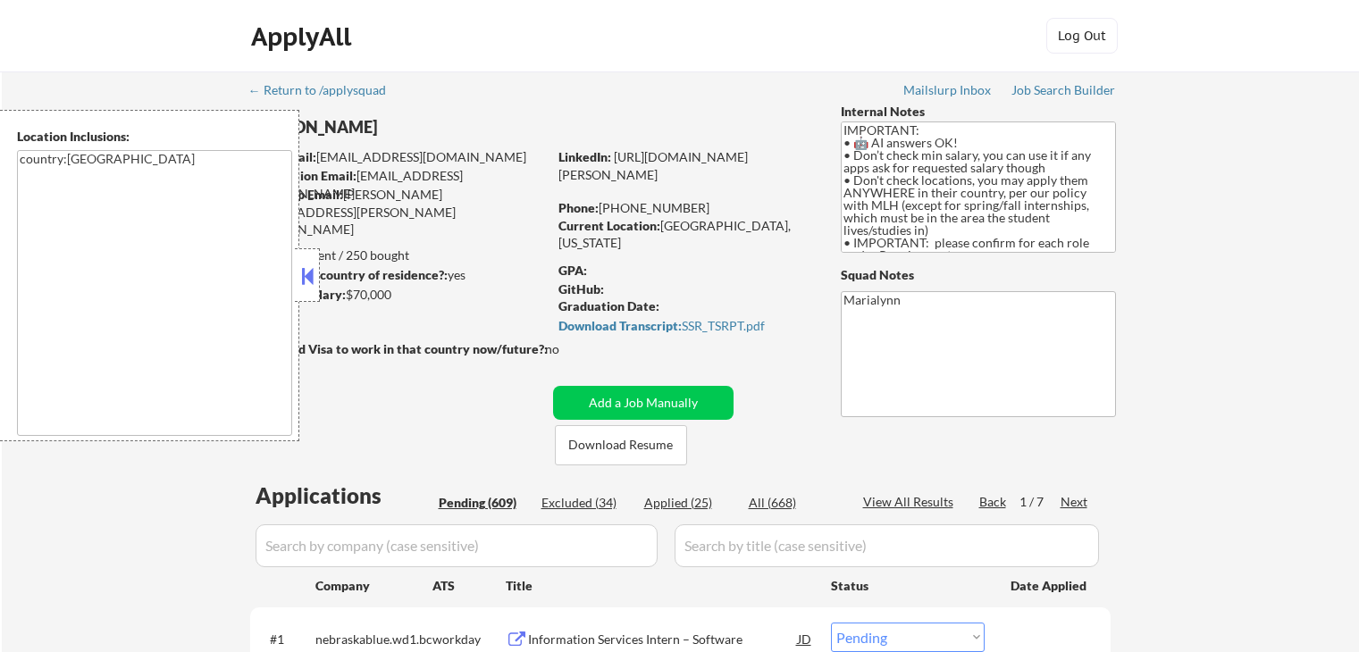
select select ""pending""
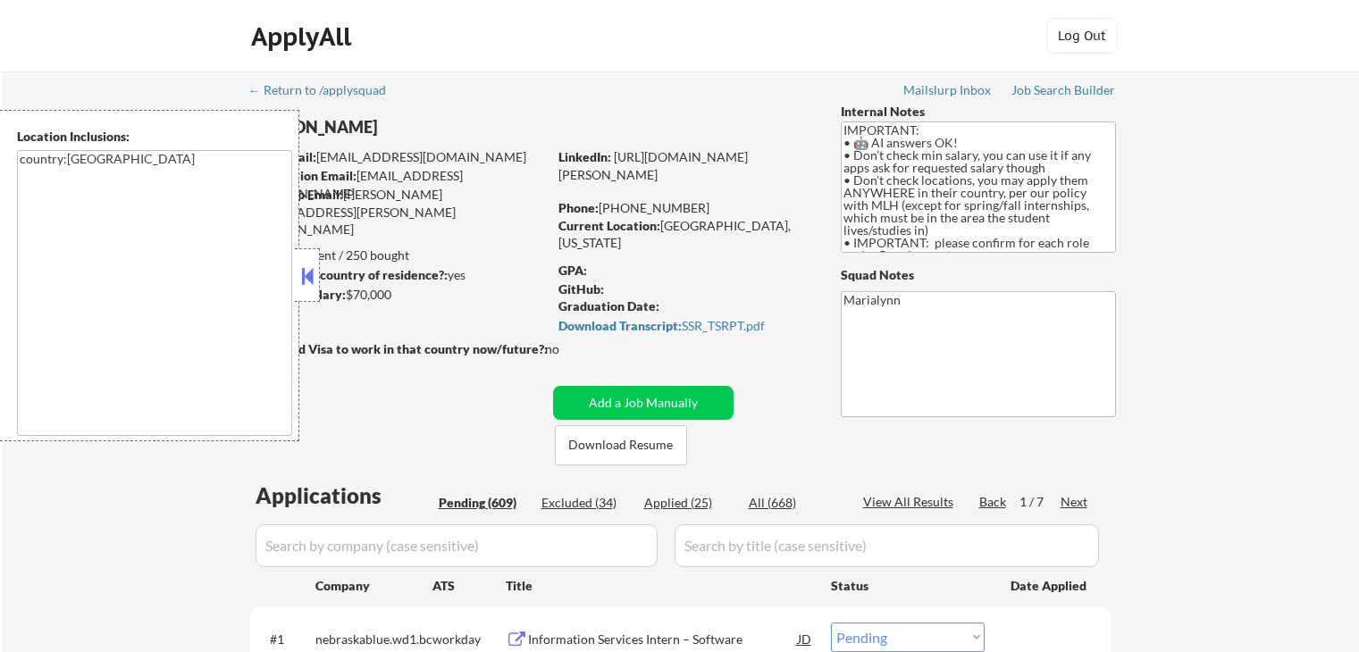
select select ""pending""
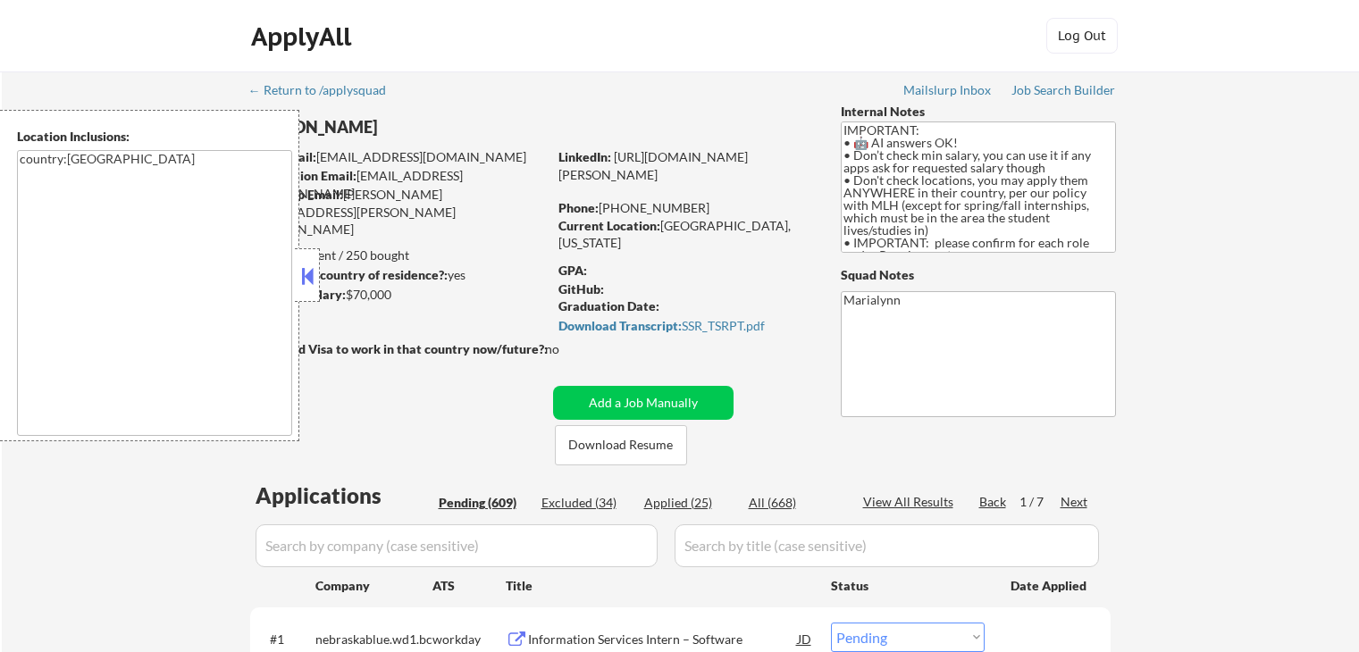
select select ""pending""
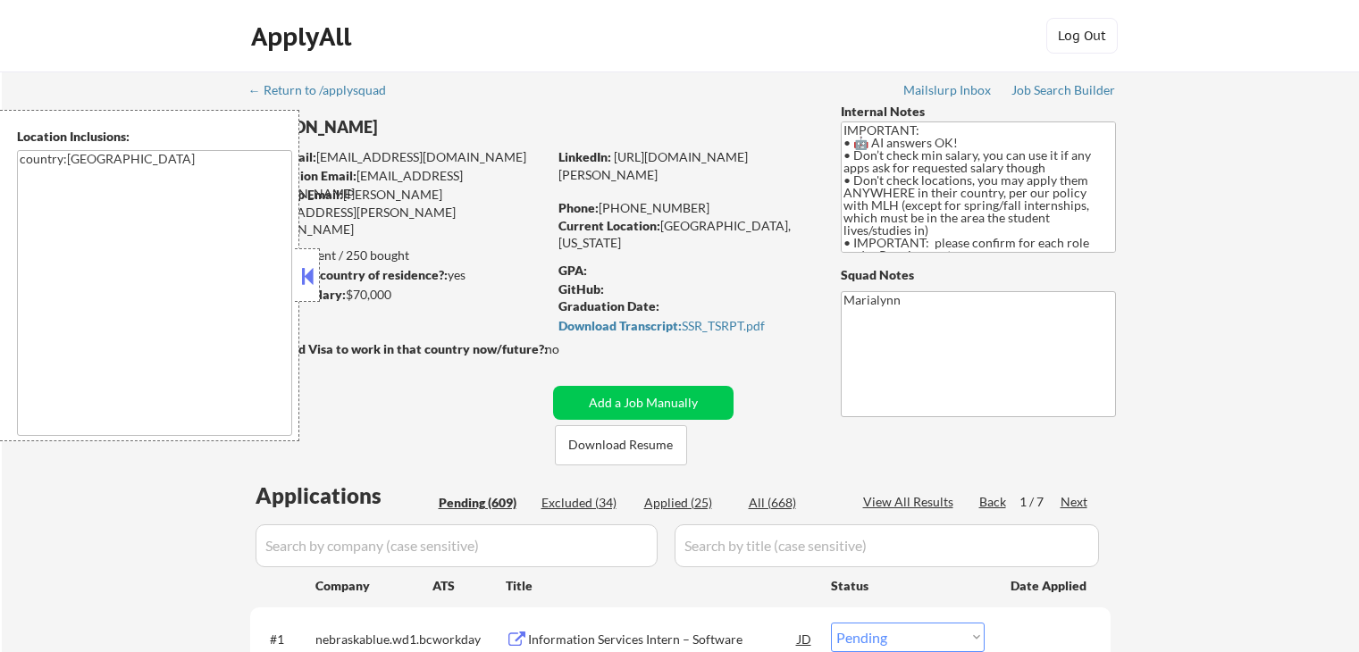
select select ""pending""
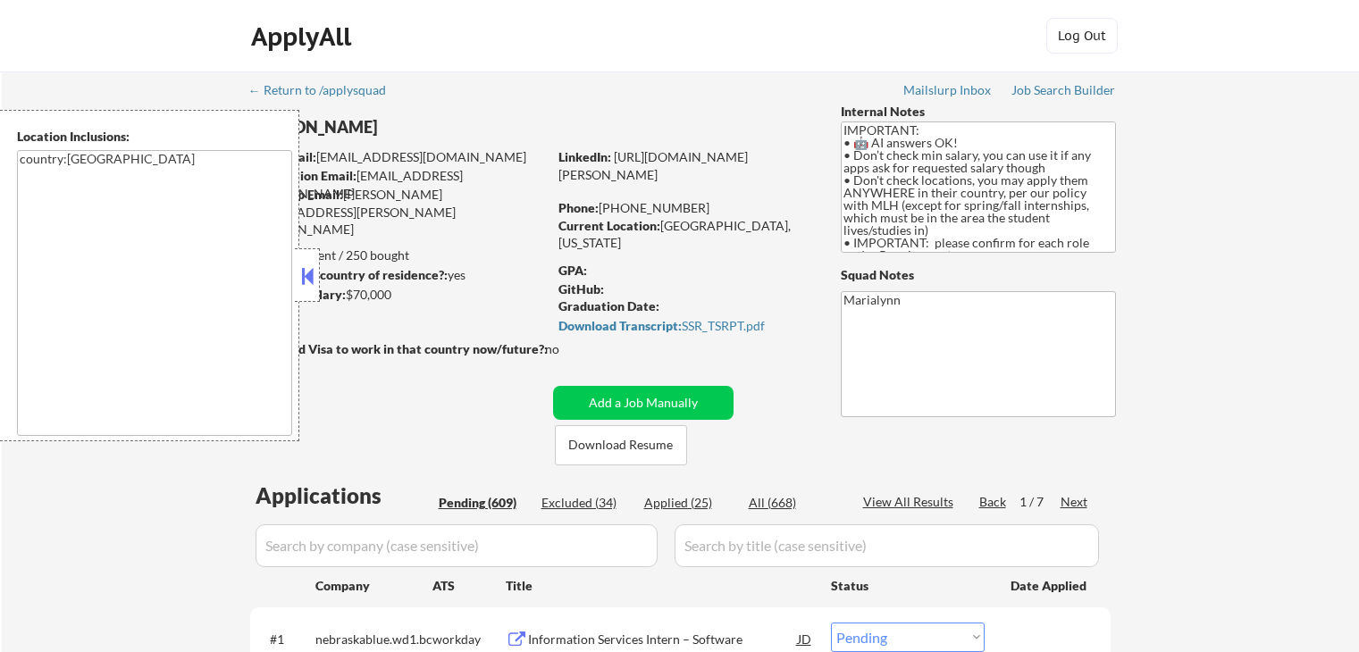
select select ""pending""
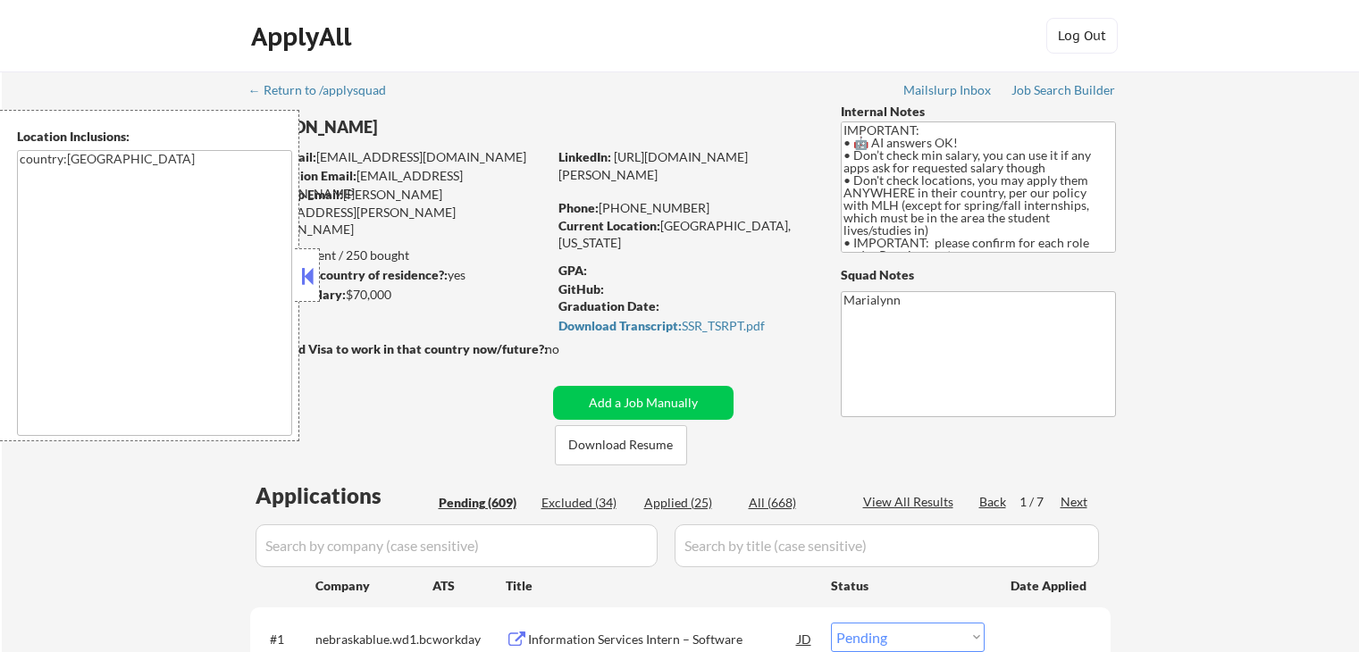
select select ""pending""
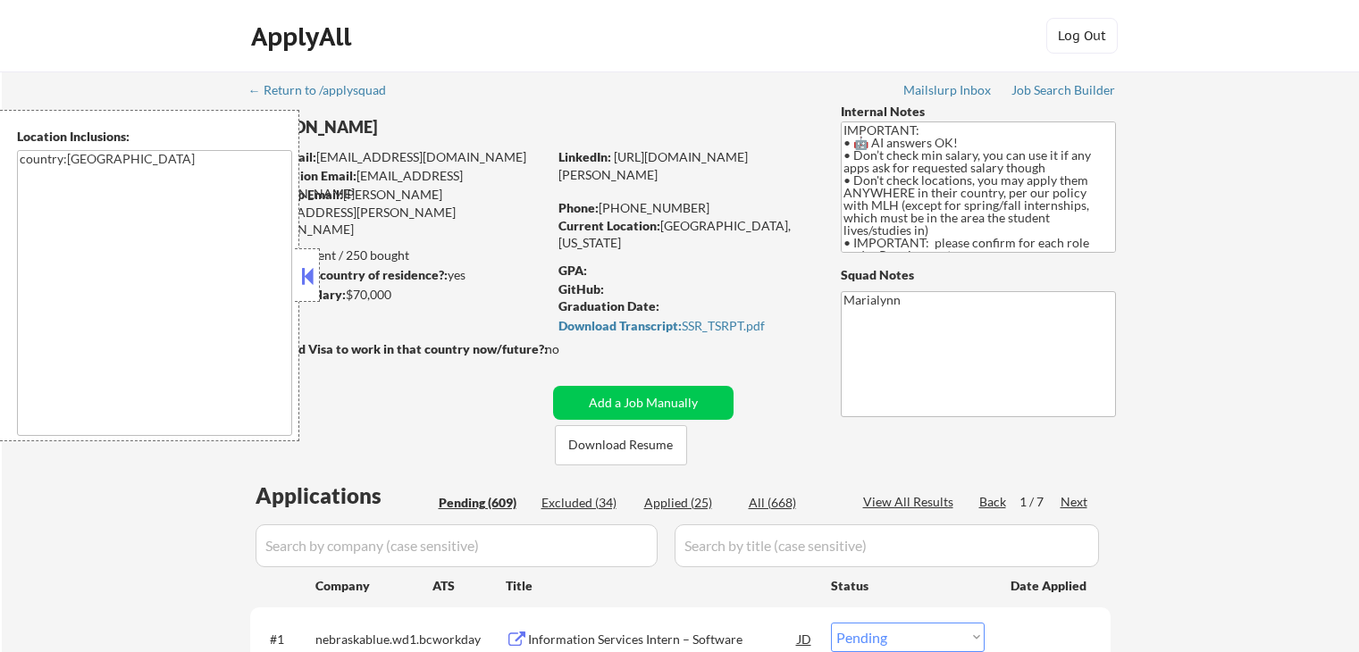
select select ""pending""
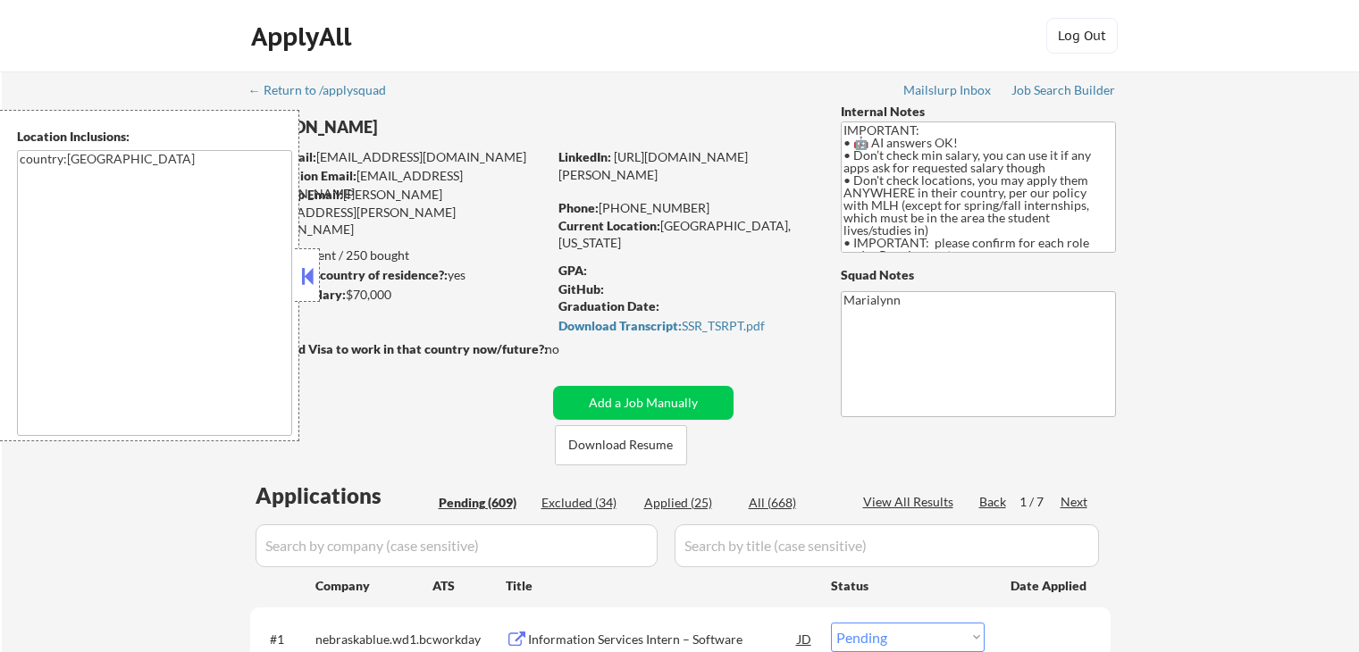
select select ""pending""
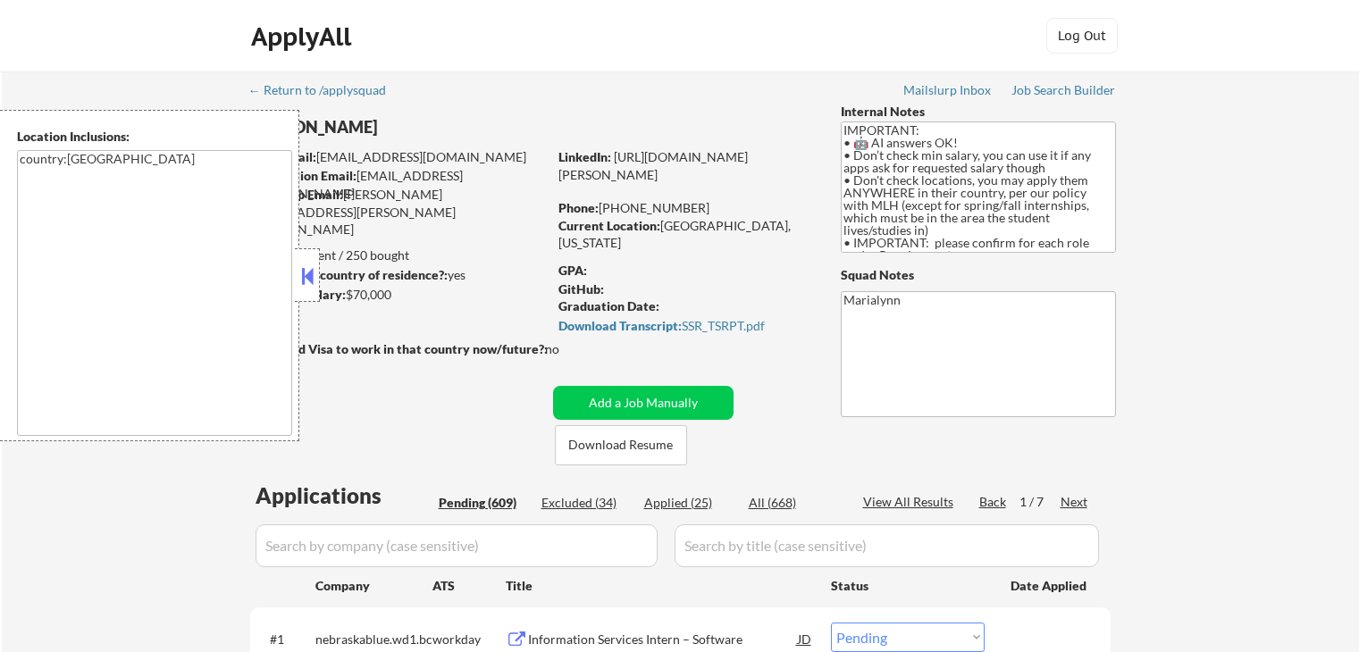
select select ""pending""
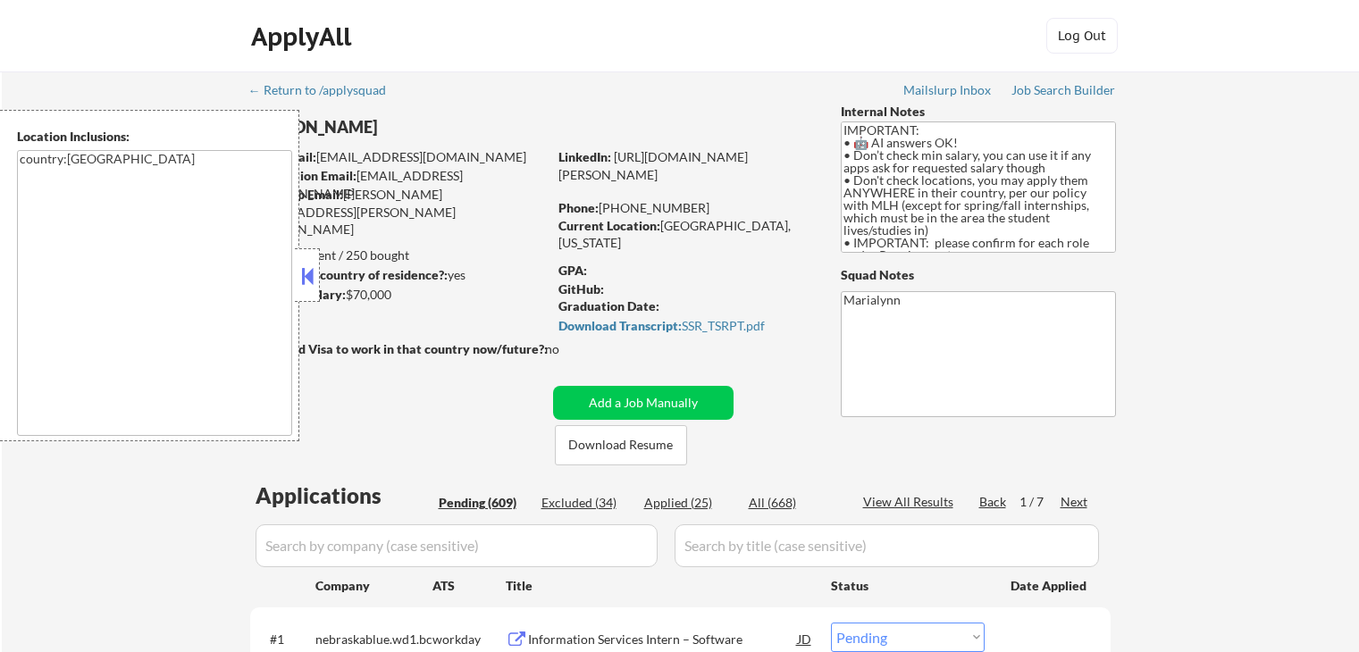
select select ""pending""
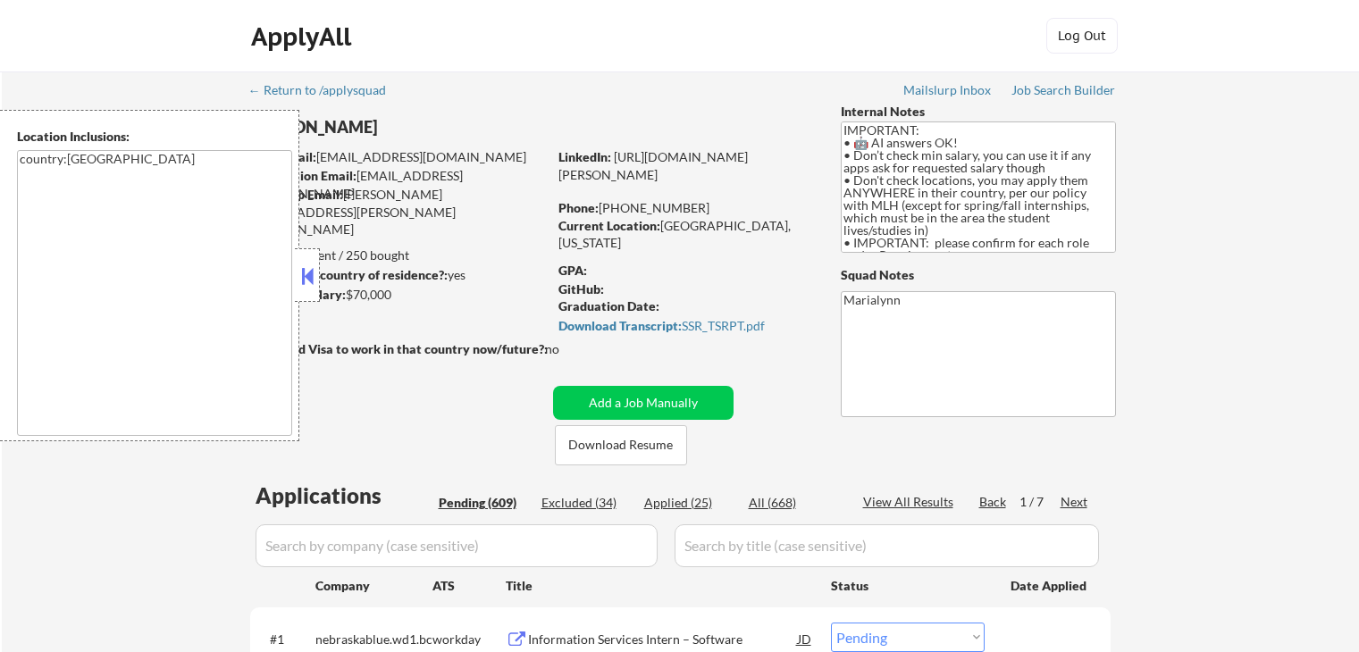
select select ""pending""
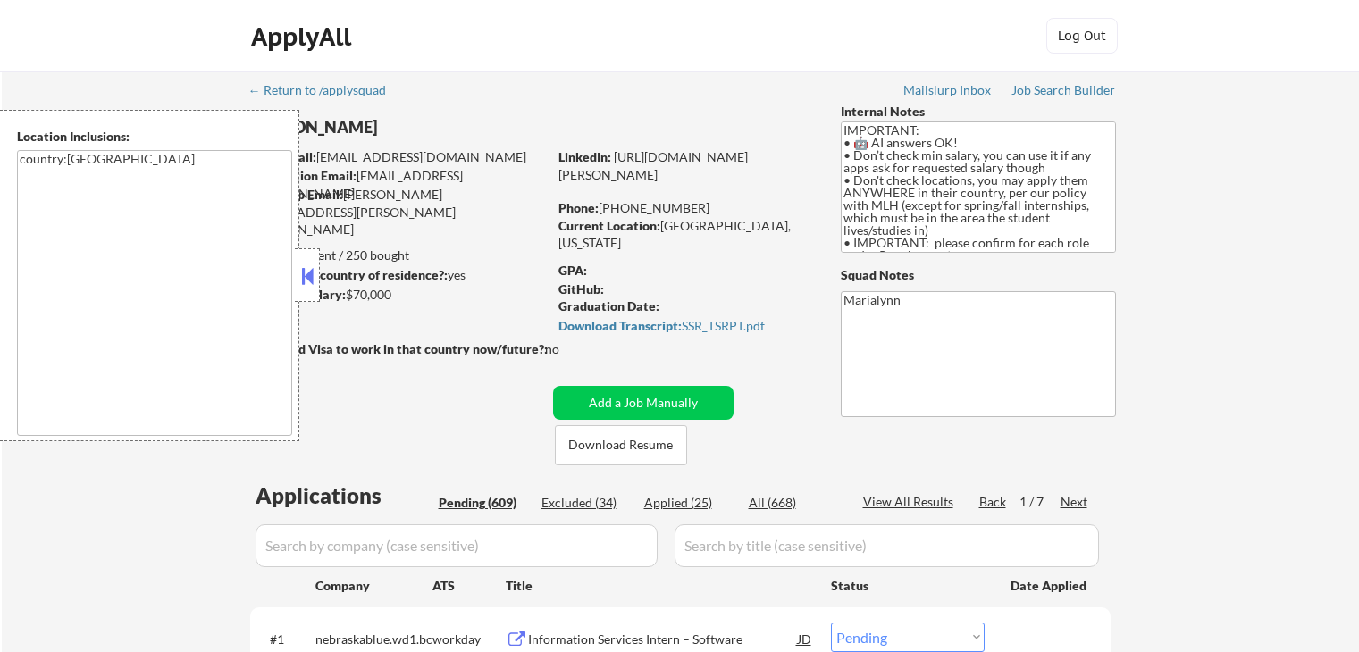
select select ""pending""
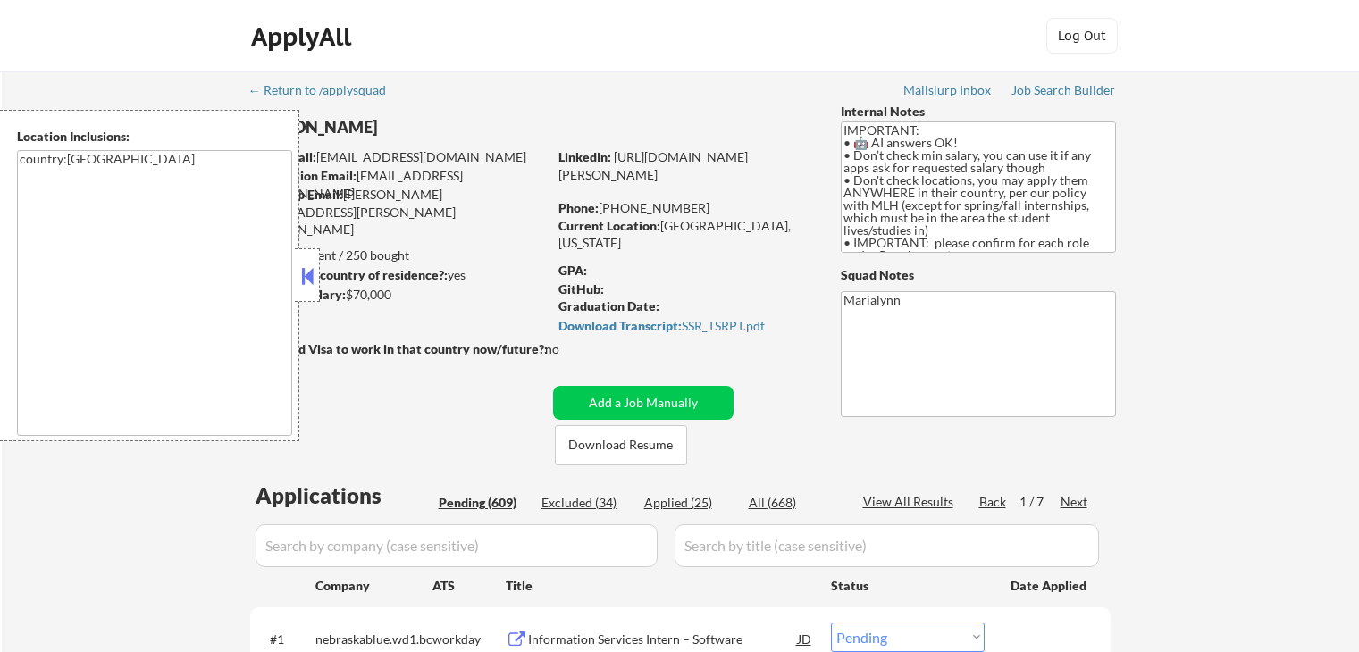
select select ""pending""
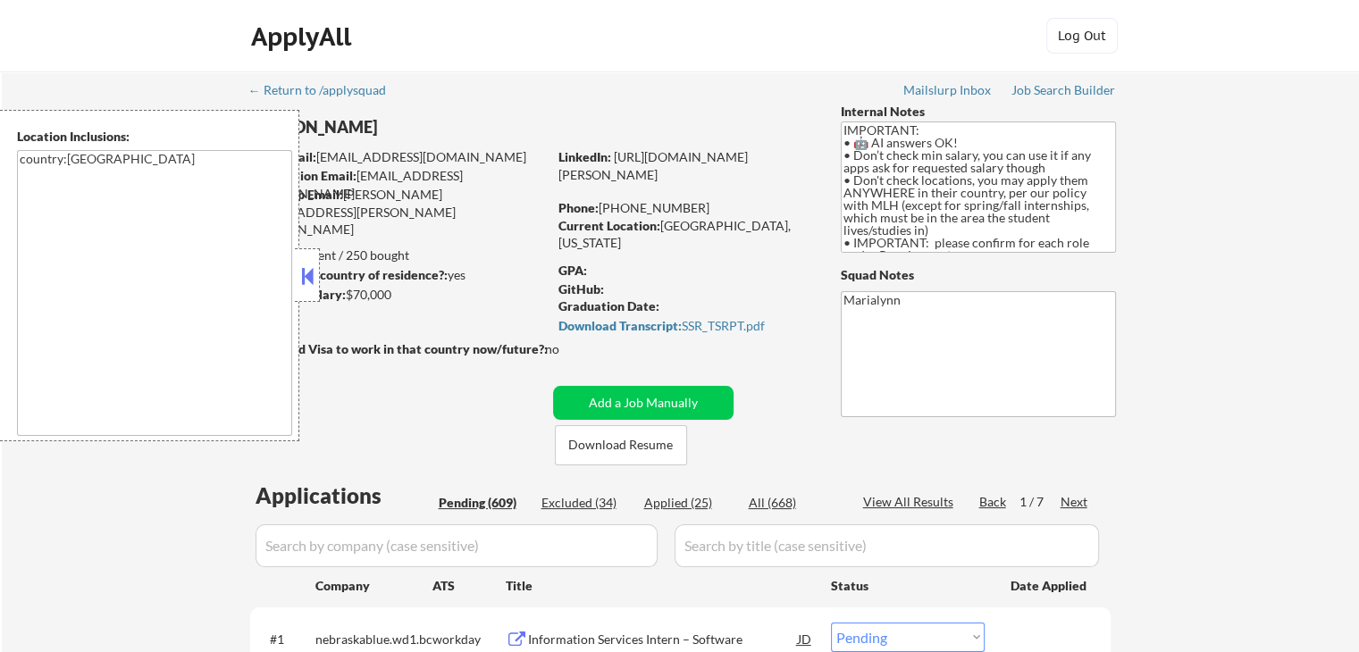
click at [305, 276] on button at bounding box center [307, 276] width 20 height 27
